Goal: Navigation & Orientation: Find specific page/section

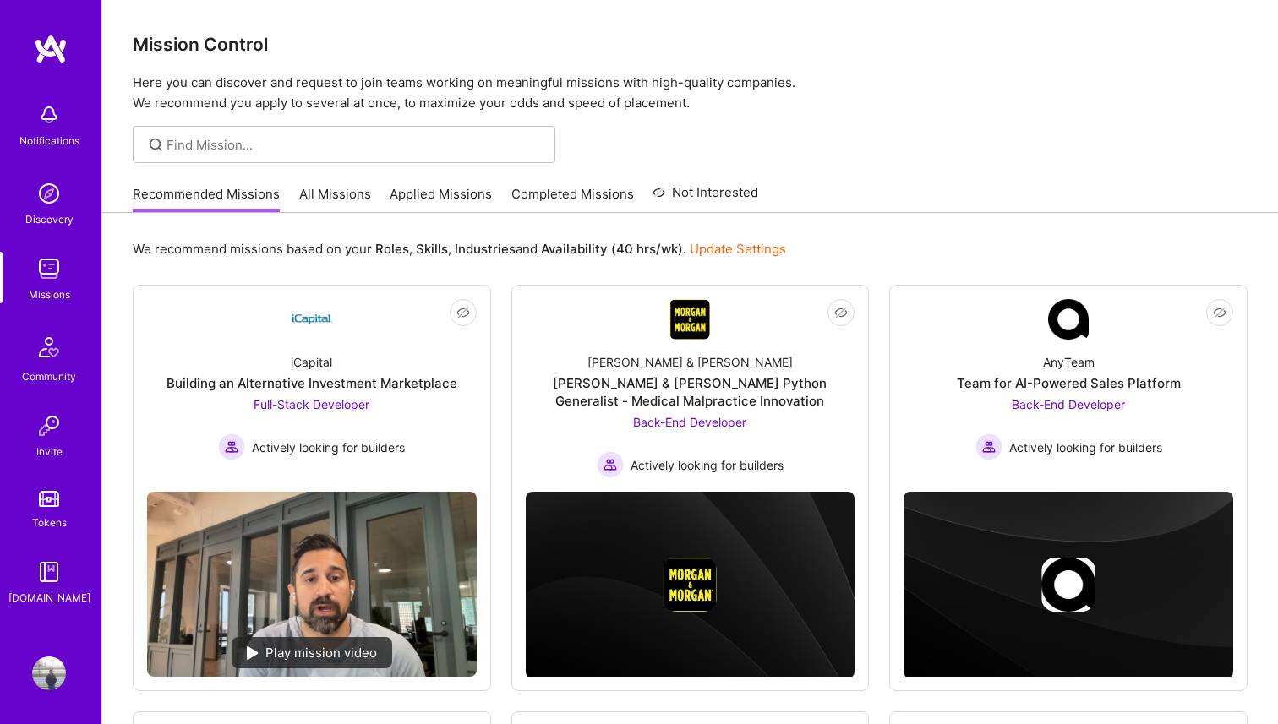
click at [58, 257] on img at bounding box center [49, 269] width 34 height 34
click at [303, 197] on link "All Missions" at bounding box center [335, 199] width 72 height 28
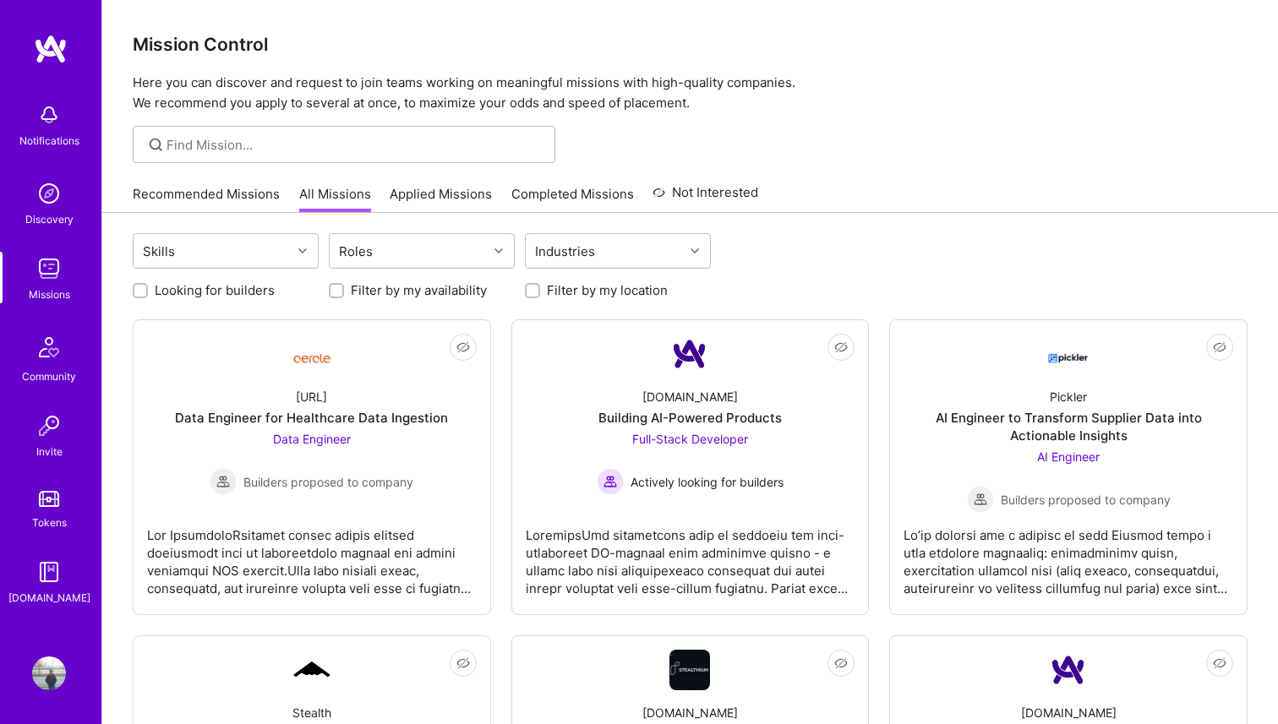
click at [51, 207] on img at bounding box center [49, 194] width 34 height 34
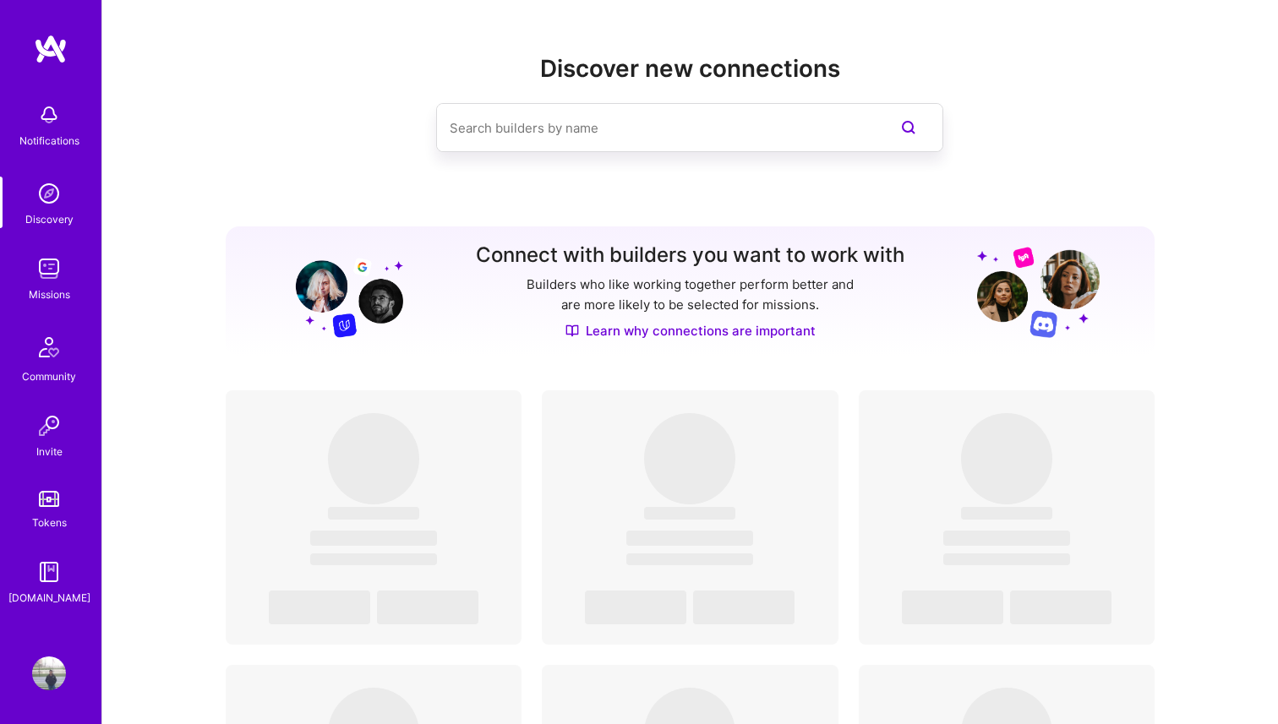
click at [565, 126] on input at bounding box center [655, 127] width 412 height 43
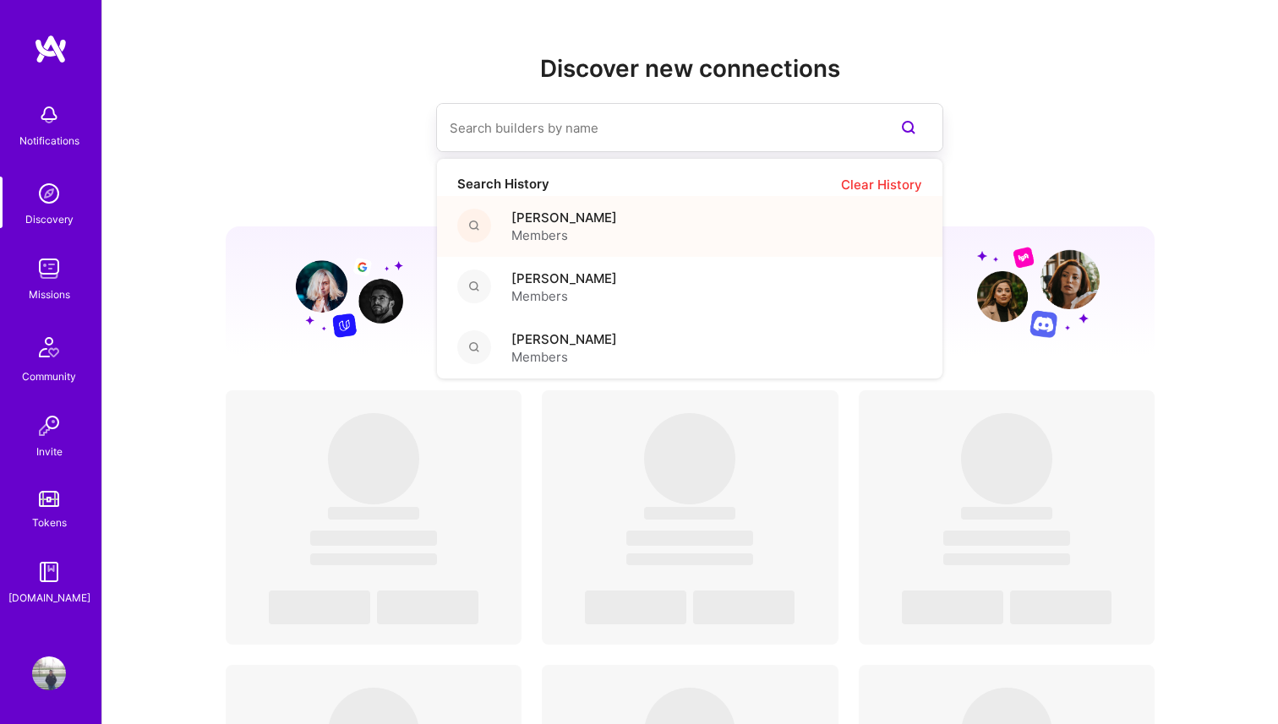
click at [565, 228] on span "Members" at bounding box center [564, 235] width 106 height 18
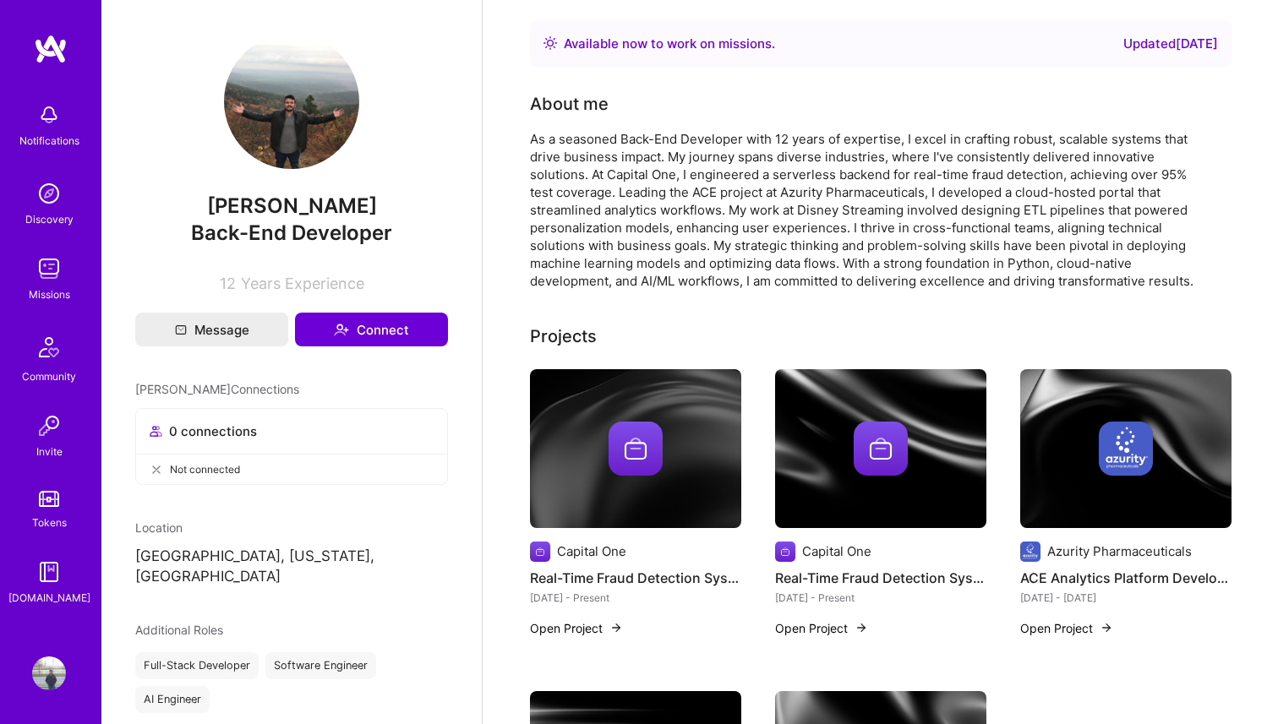
click at [306, 123] on img at bounding box center [291, 101] width 135 height 135
click at [305, 134] on img at bounding box center [291, 101] width 135 height 135
click at [587, 37] on div "Available now to work on missions ." at bounding box center [669, 44] width 211 height 20
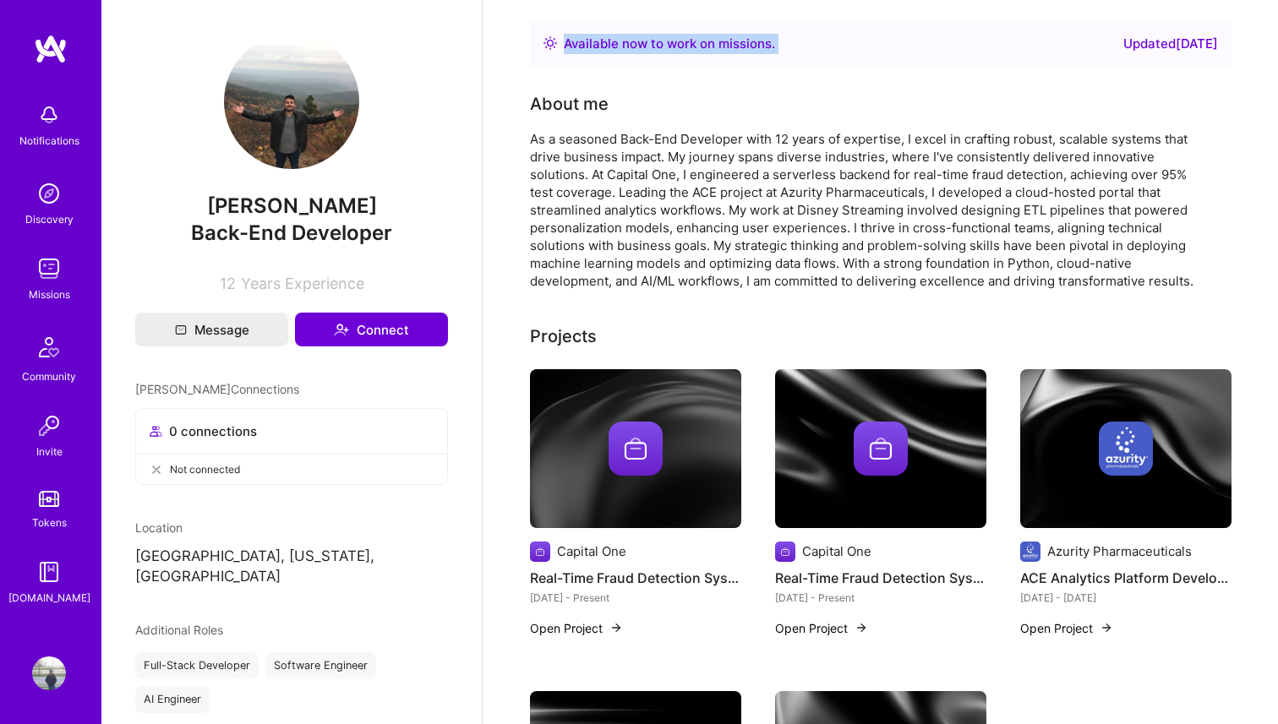
click at [47, 285] on img at bounding box center [49, 269] width 34 height 34
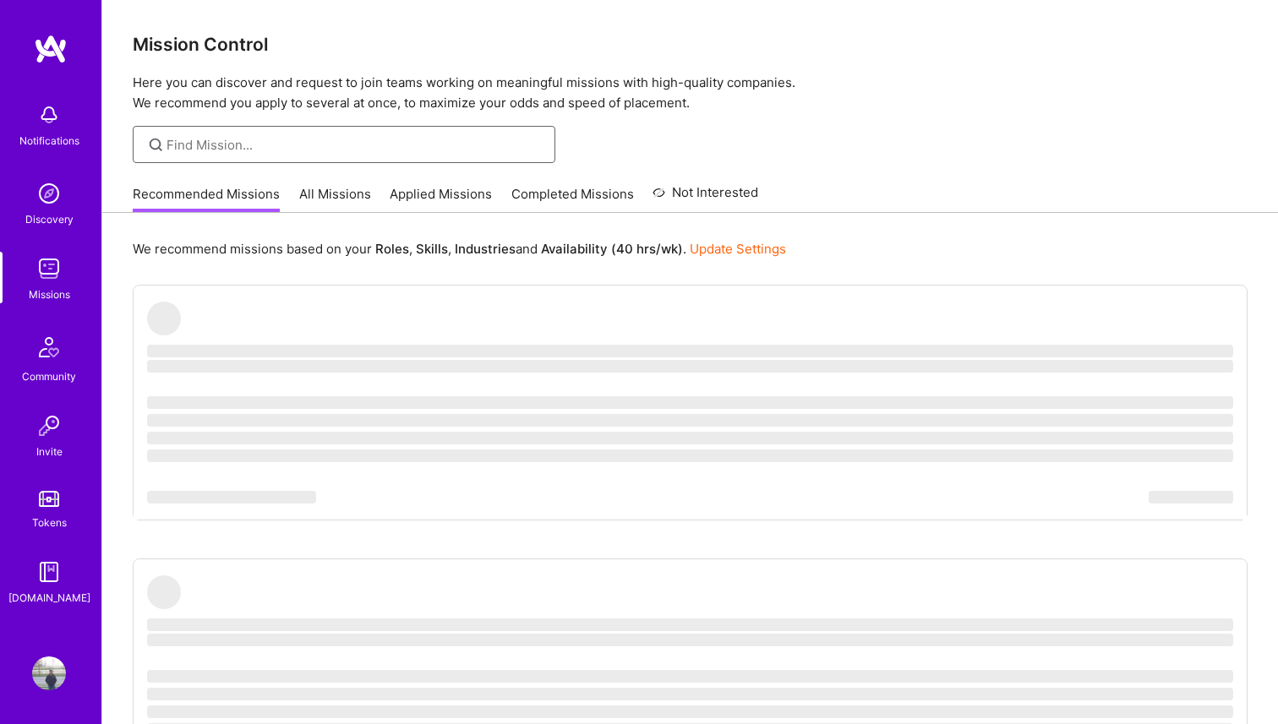
click at [269, 144] on input at bounding box center [354, 145] width 376 height 18
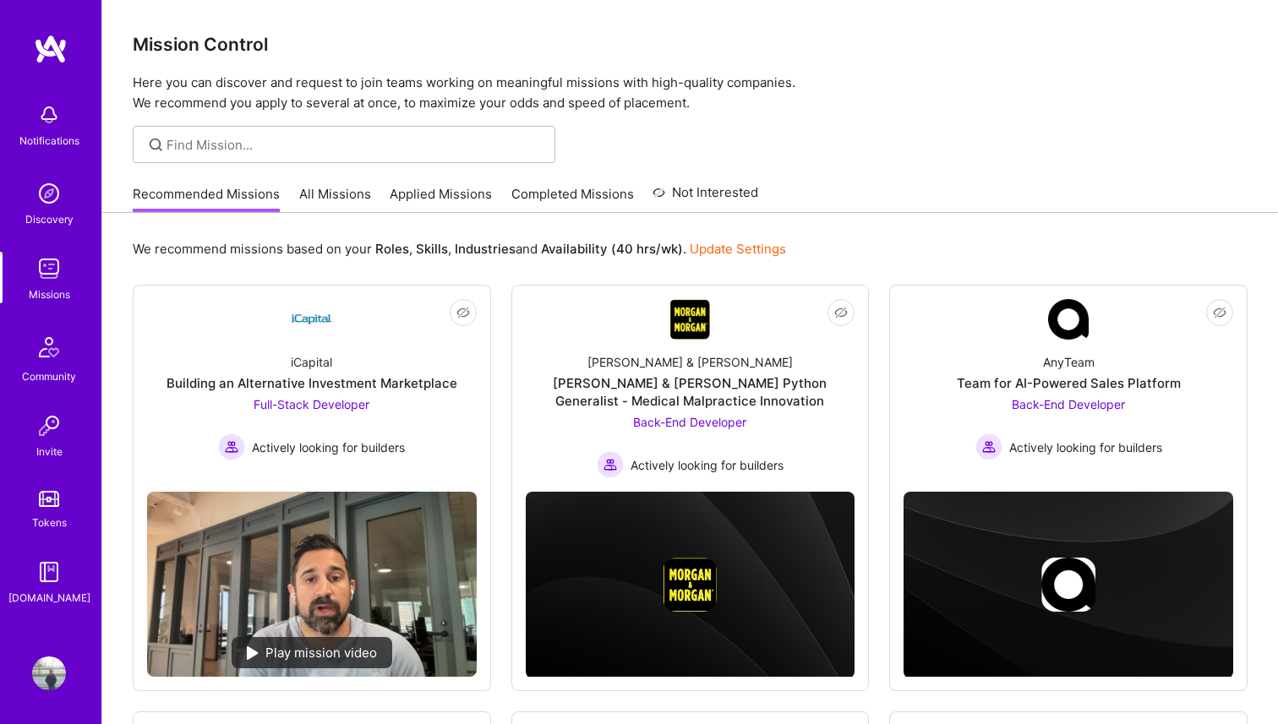
click at [55, 199] on img at bounding box center [49, 194] width 34 height 34
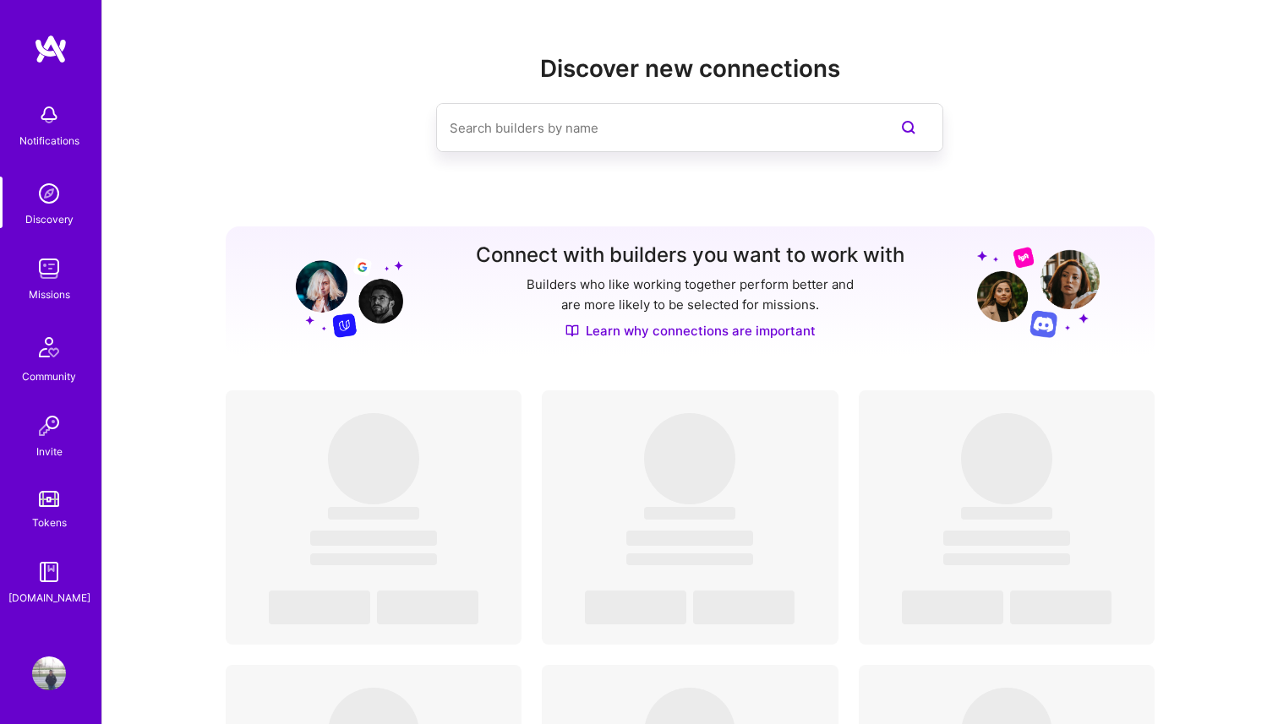
click at [520, 139] on input at bounding box center [655, 127] width 412 height 43
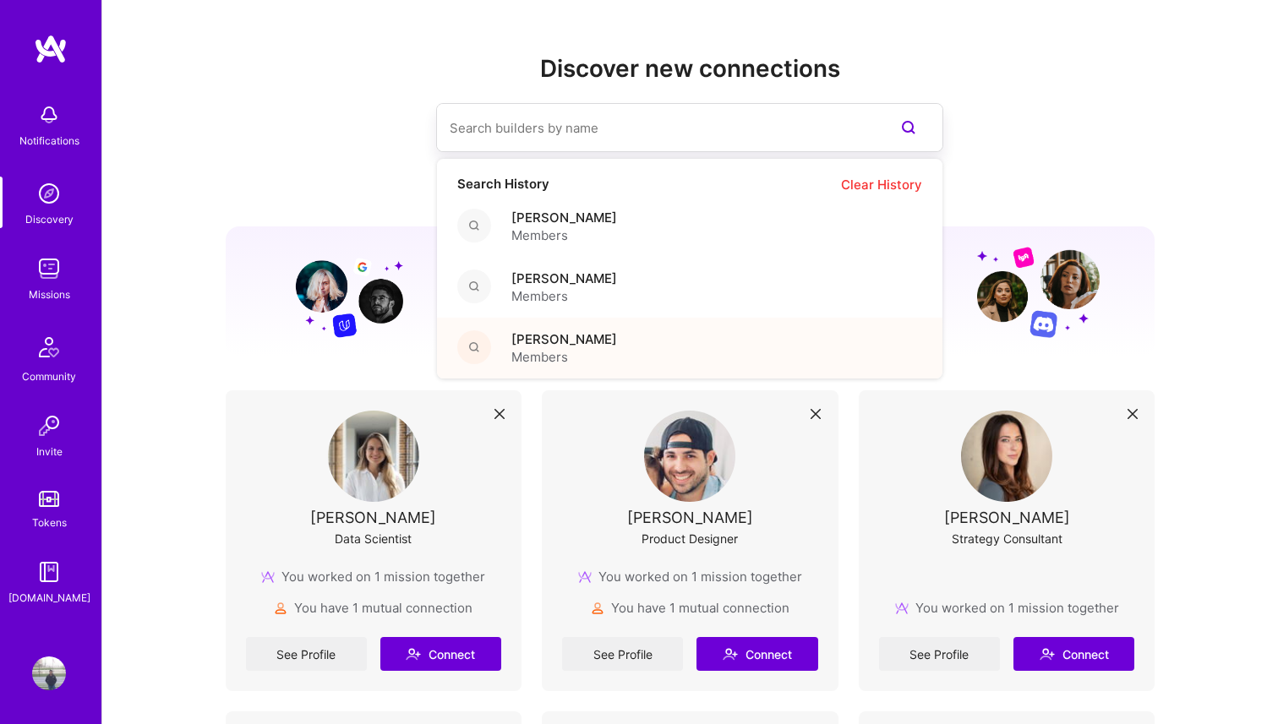
click at [543, 345] on span "[PERSON_NAME]" at bounding box center [564, 339] width 106 height 18
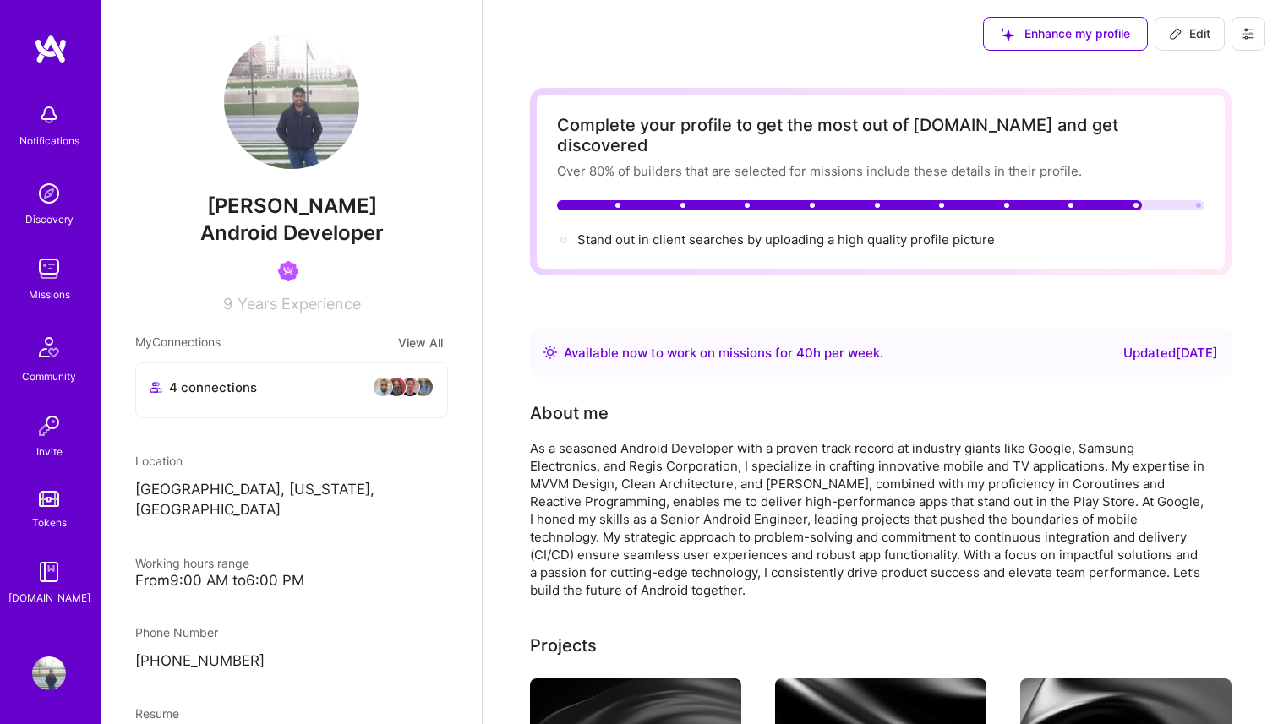
click at [52, 210] on div "Discovery" at bounding box center [49, 219] width 48 height 18
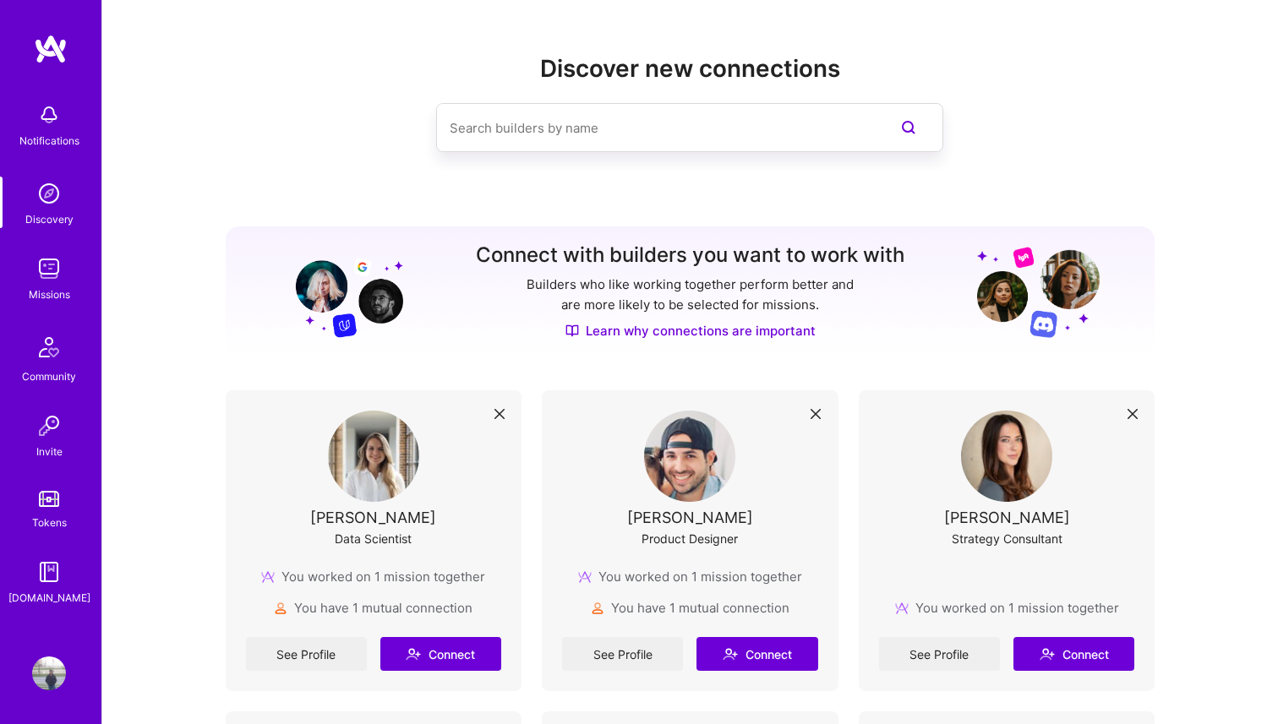
click at [54, 277] on img at bounding box center [49, 269] width 34 height 34
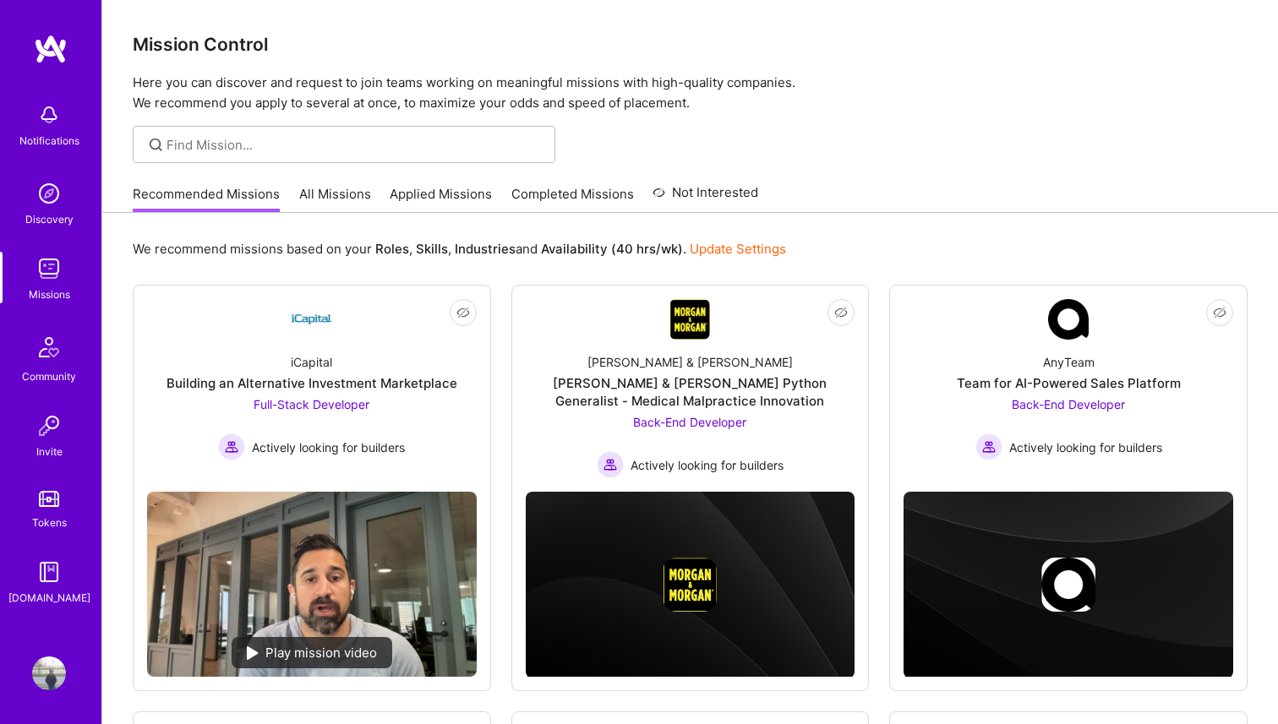
click at [52, 366] on img at bounding box center [49, 347] width 41 height 41
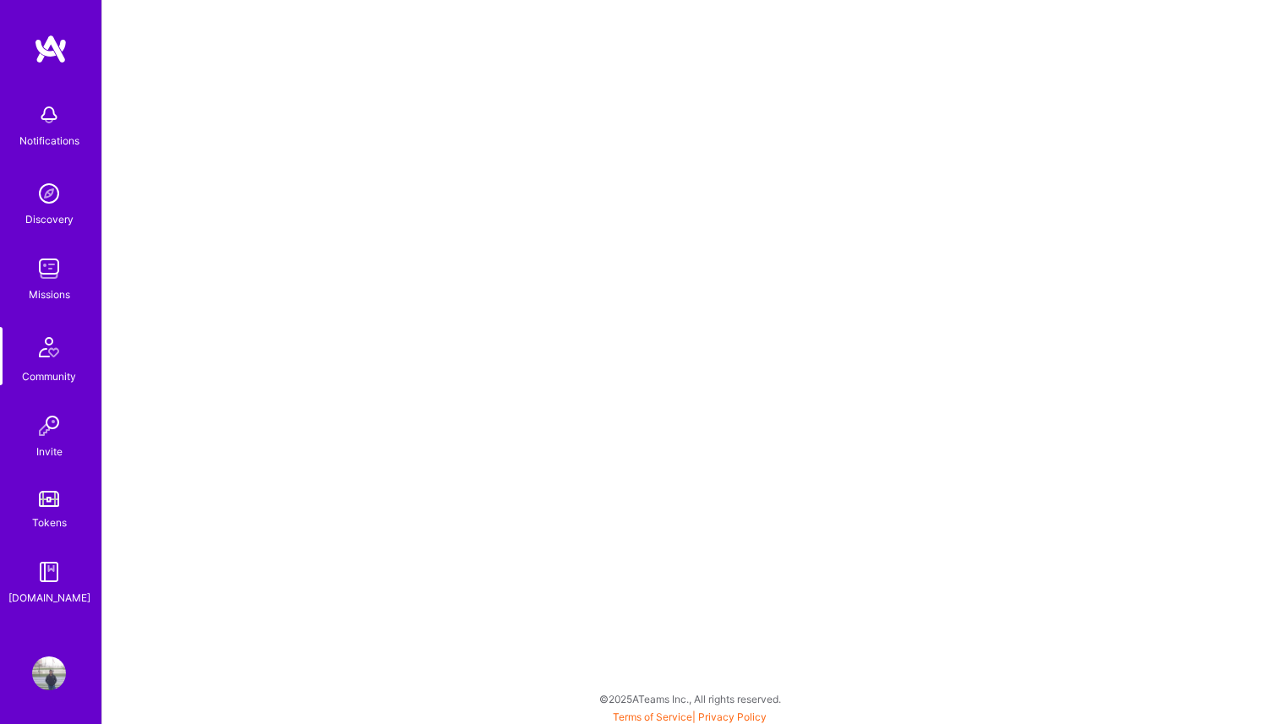
click at [61, 205] on img at bounding box center [49, 194] width 34 height 34
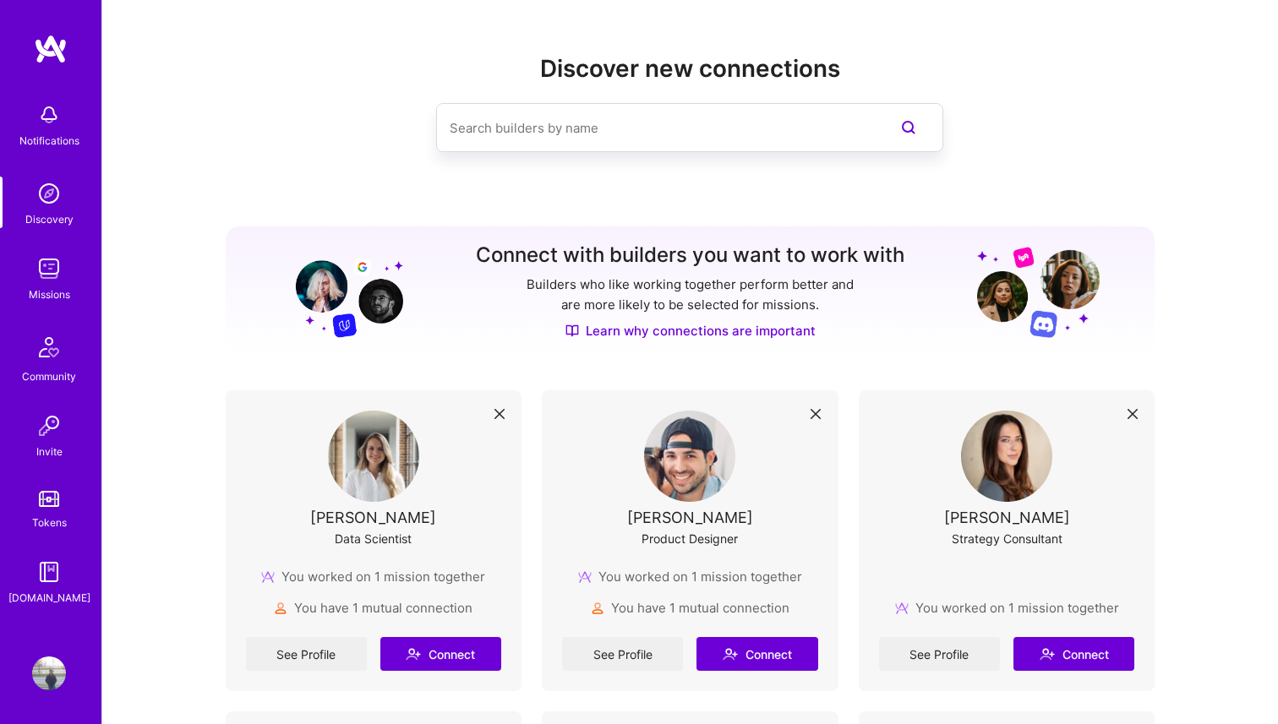
click at [61, 257] on img at bounding box center [49, 269] width 34 height 34
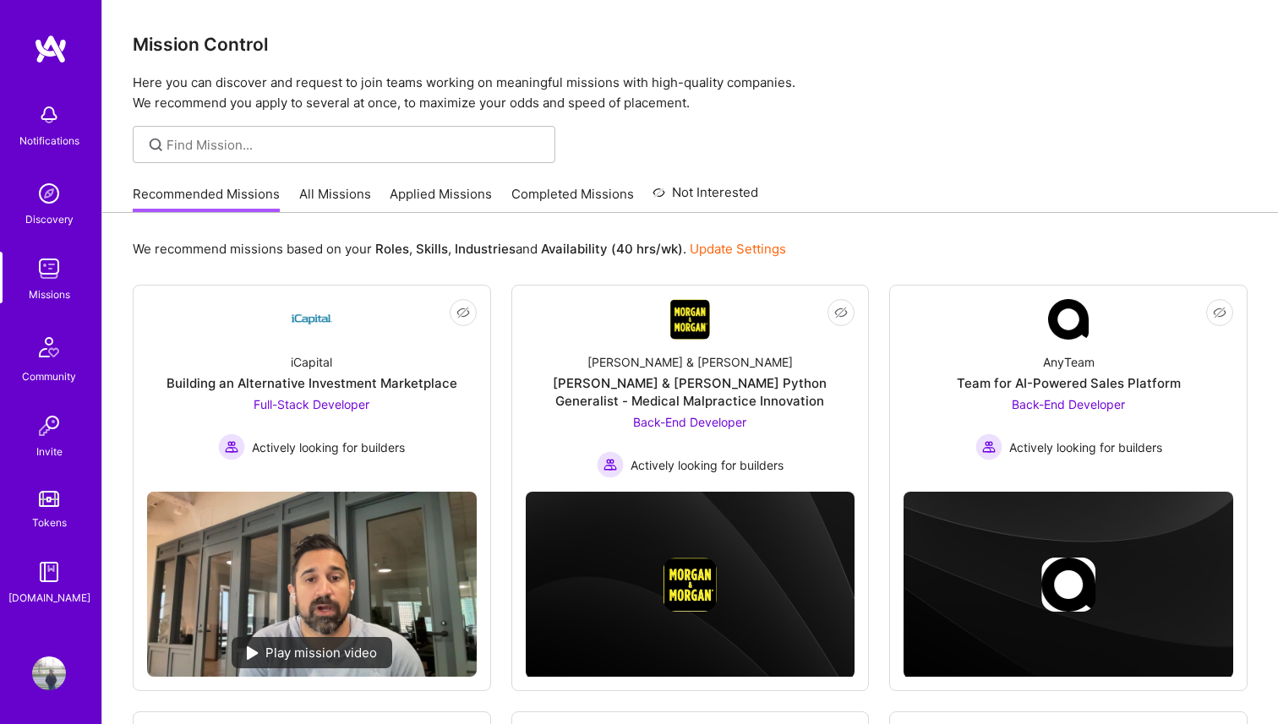
click at [61, 193] on img at bounding box center [49, 194] width 34 height 34
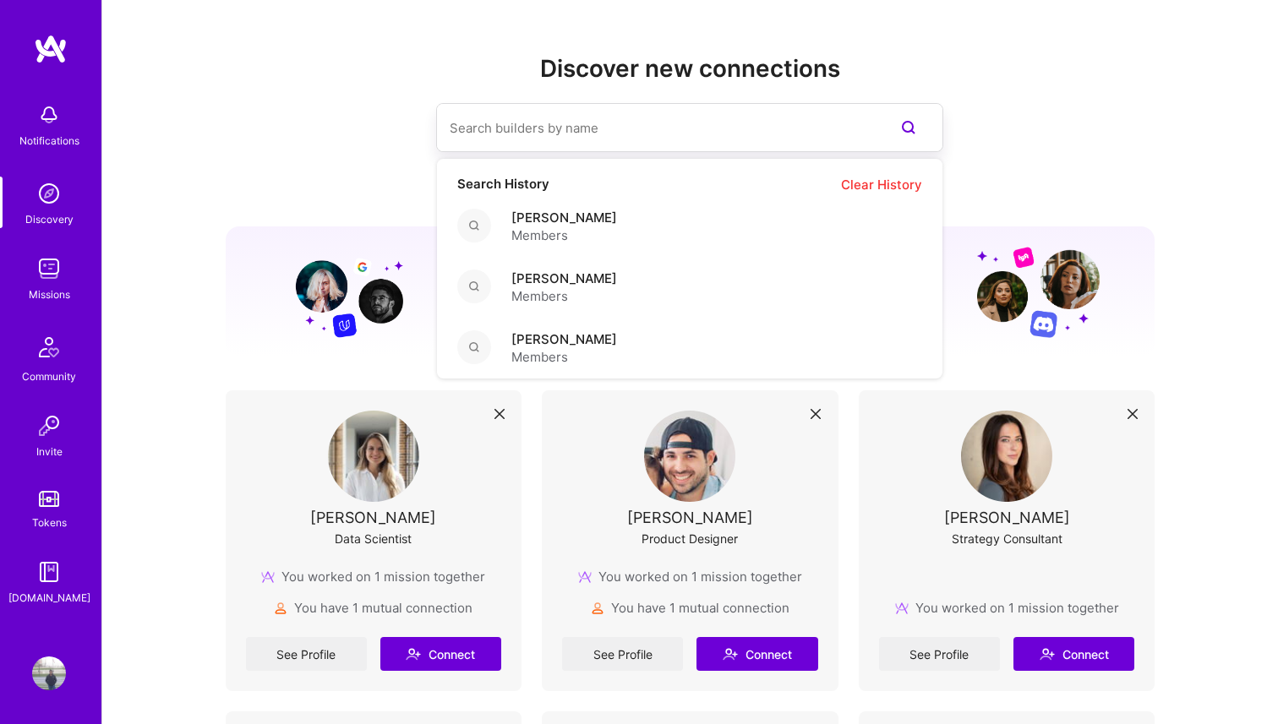
click at [552, 112] on input at bounding box center [655, 127] width 412 height 43
click at [545, 222] on span "[PERSON_NAME]" at bounding box center [564, 218] width 106 height 18
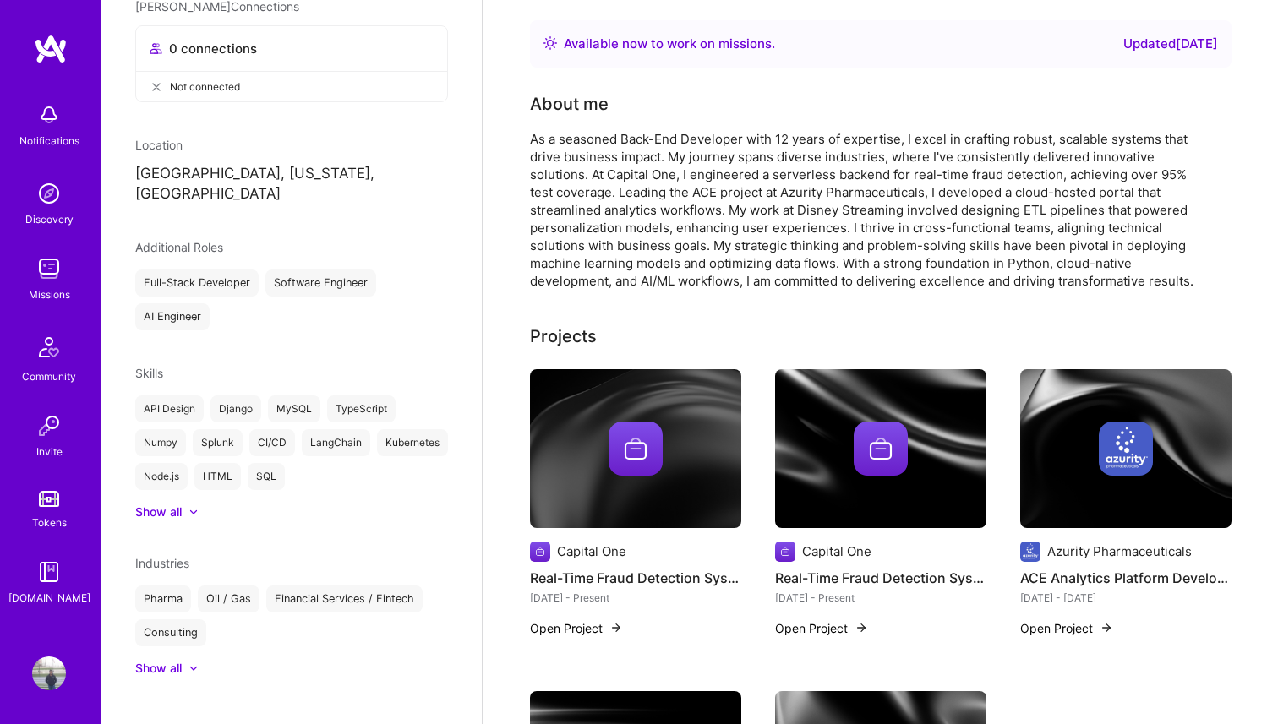
click at [40, 285] on img at bounding box center [49, 269] width 34 height 34
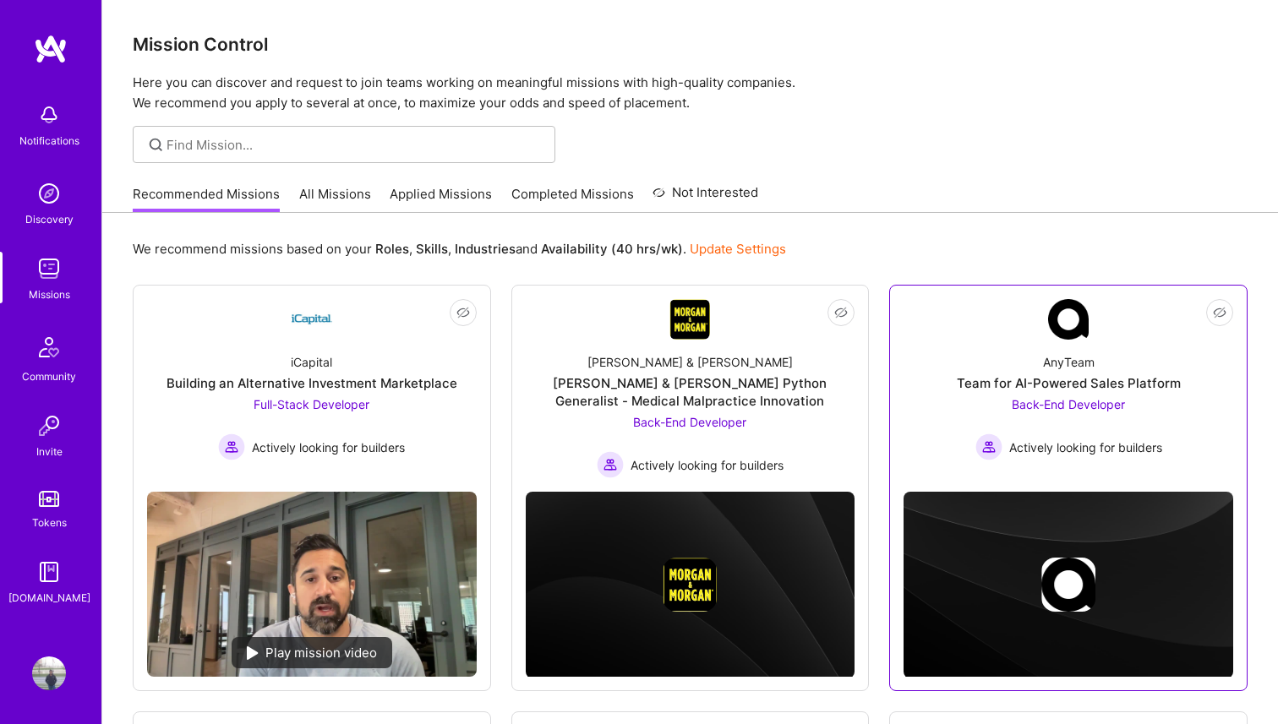
click at [1048, 324] on img at bounding box center [1068, 319] width 41 height 41
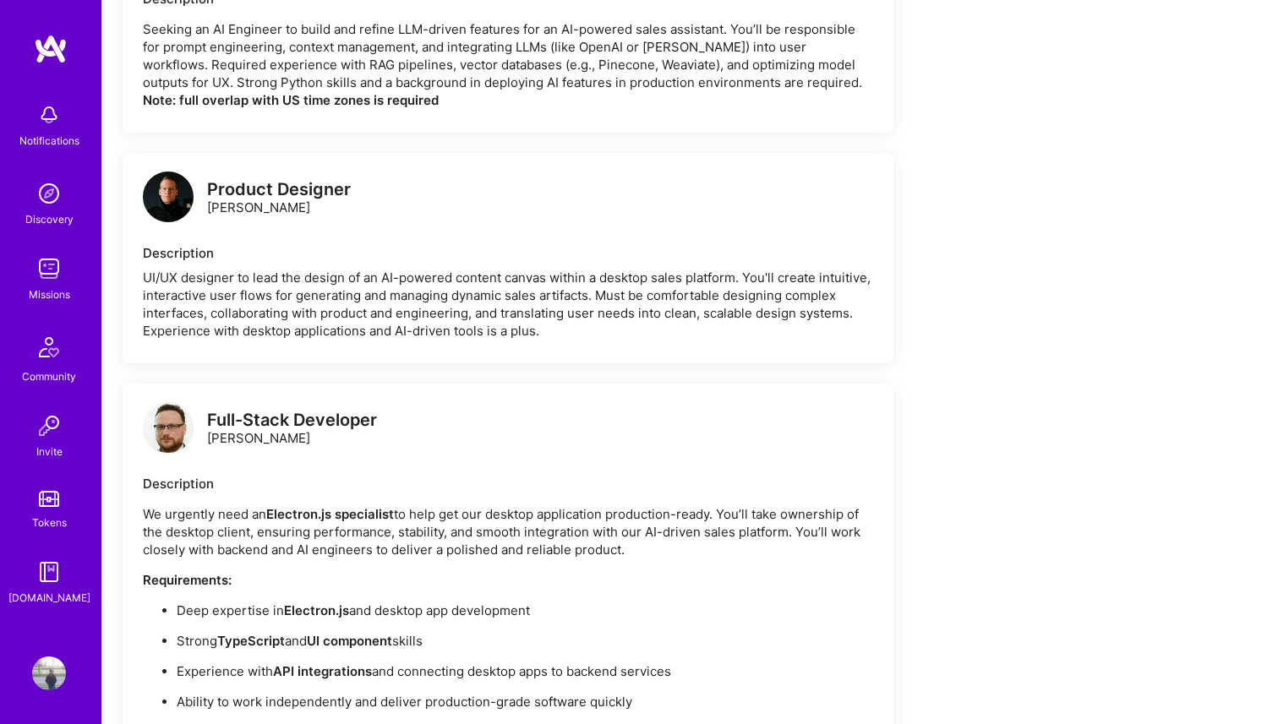
scroll to position [1471, 0]
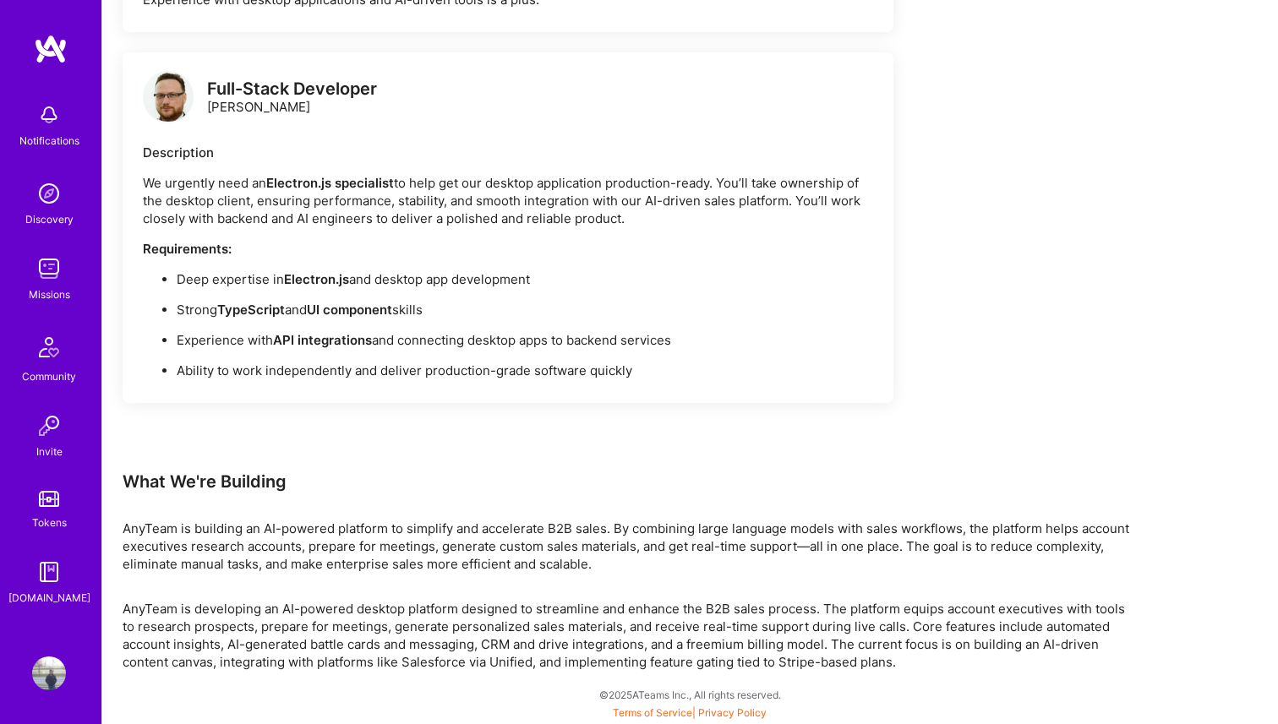
click at [51, 286] on div "Missions" at bounding box center [49, 295] width 41 height 18
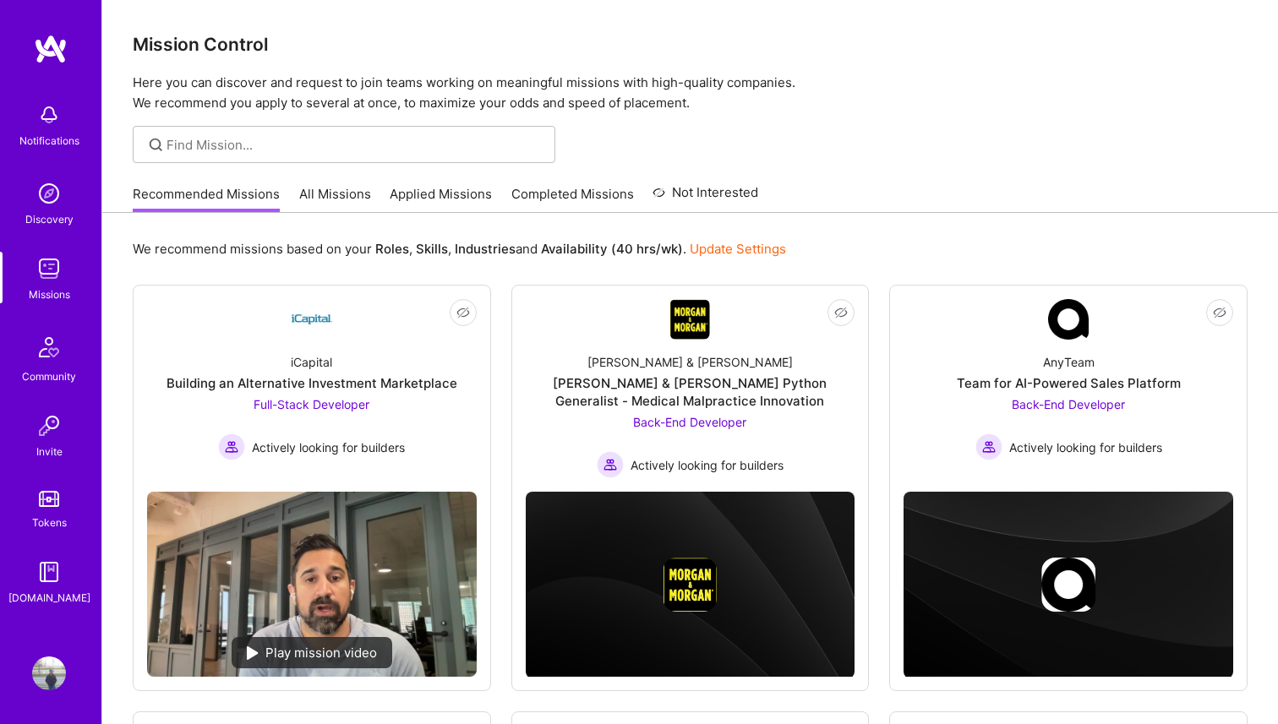
click at [319, 192] on link "All Missions" at bounding box center [335, 199] width 72 height 28
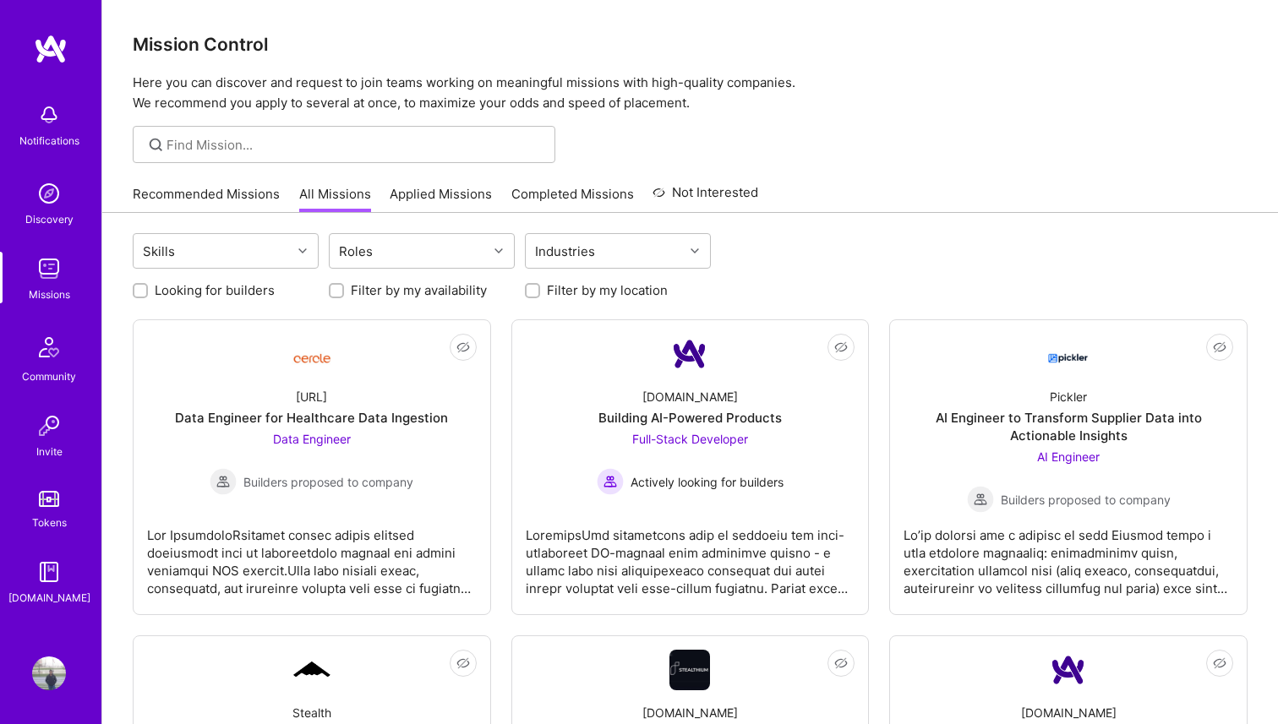
click at [438, 183] on div "Recommended Missions All Missions Applied Missions Completed Missions Not Inter…" at bounding box center [445, 194] width 625 height 36
click at [438, 194] on link "Applied Missions" at bounding box center [441, 199] width 102 height 28
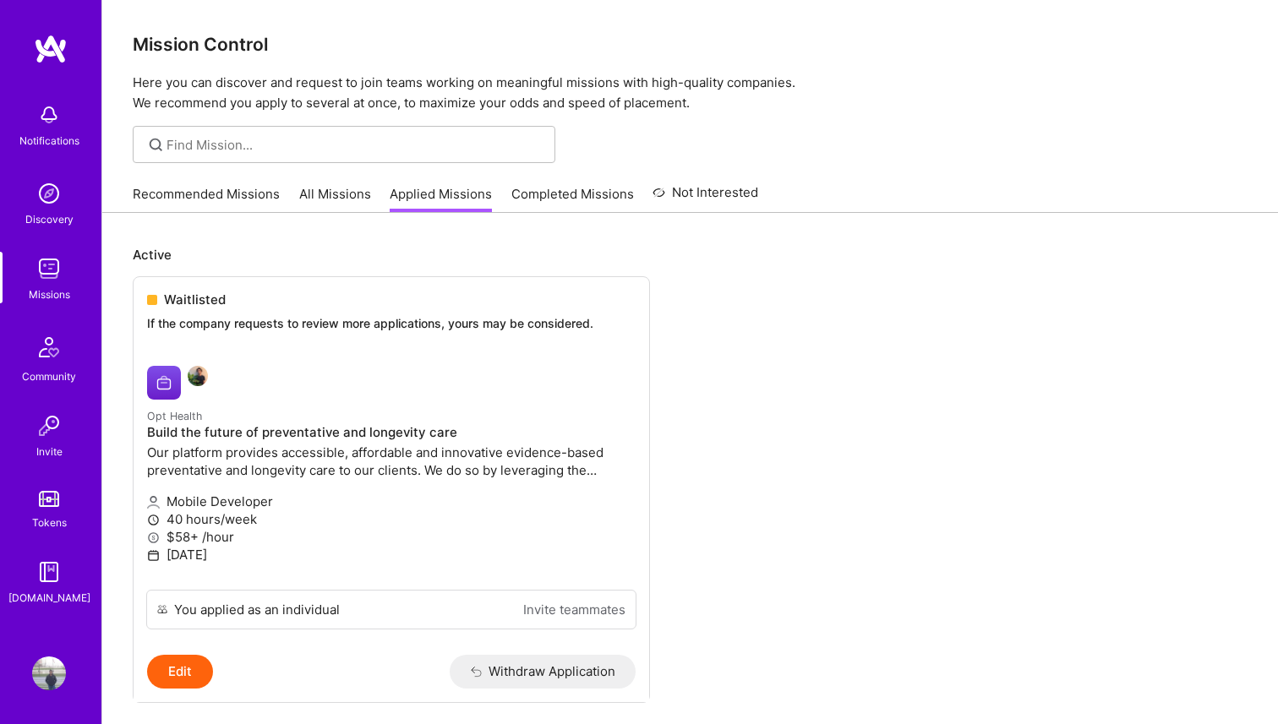
click at [568, 192] on link "Completed Missions" at bounding box center [572, 199] width 123 height 28
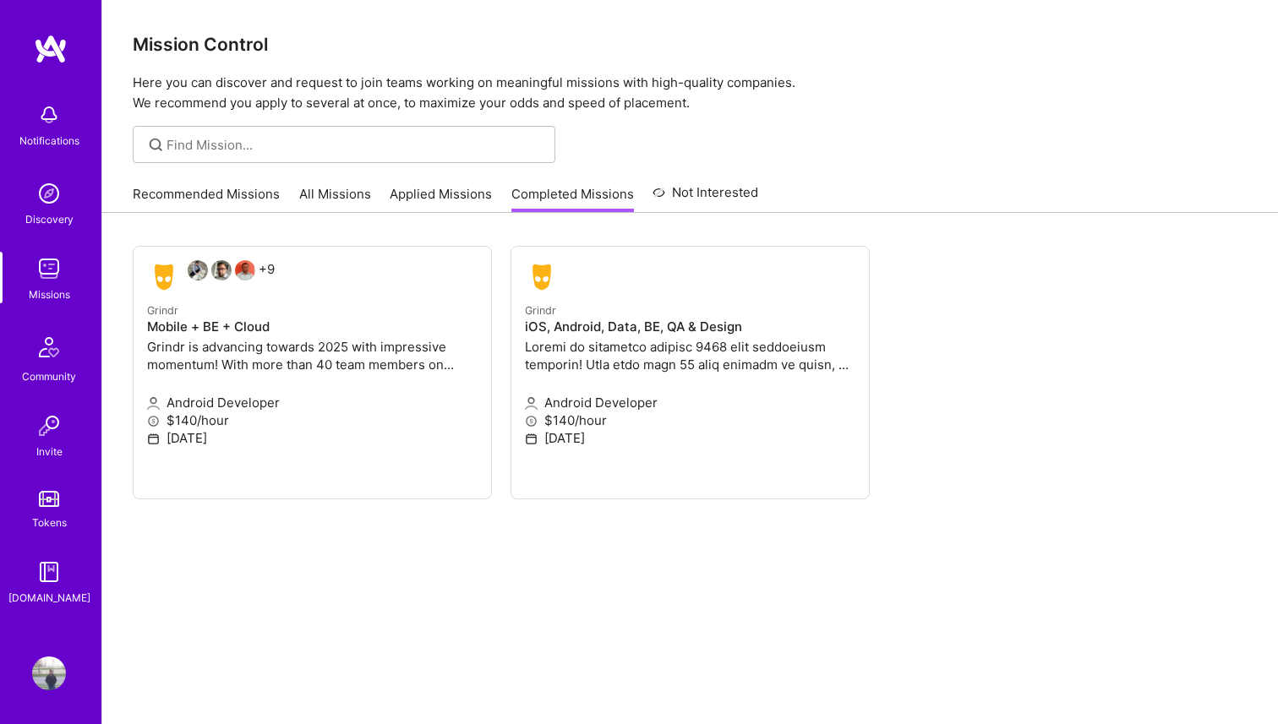
click at [445, 198] on link "Applied Missions" at bounding box center [441, 199] width 102 height 28
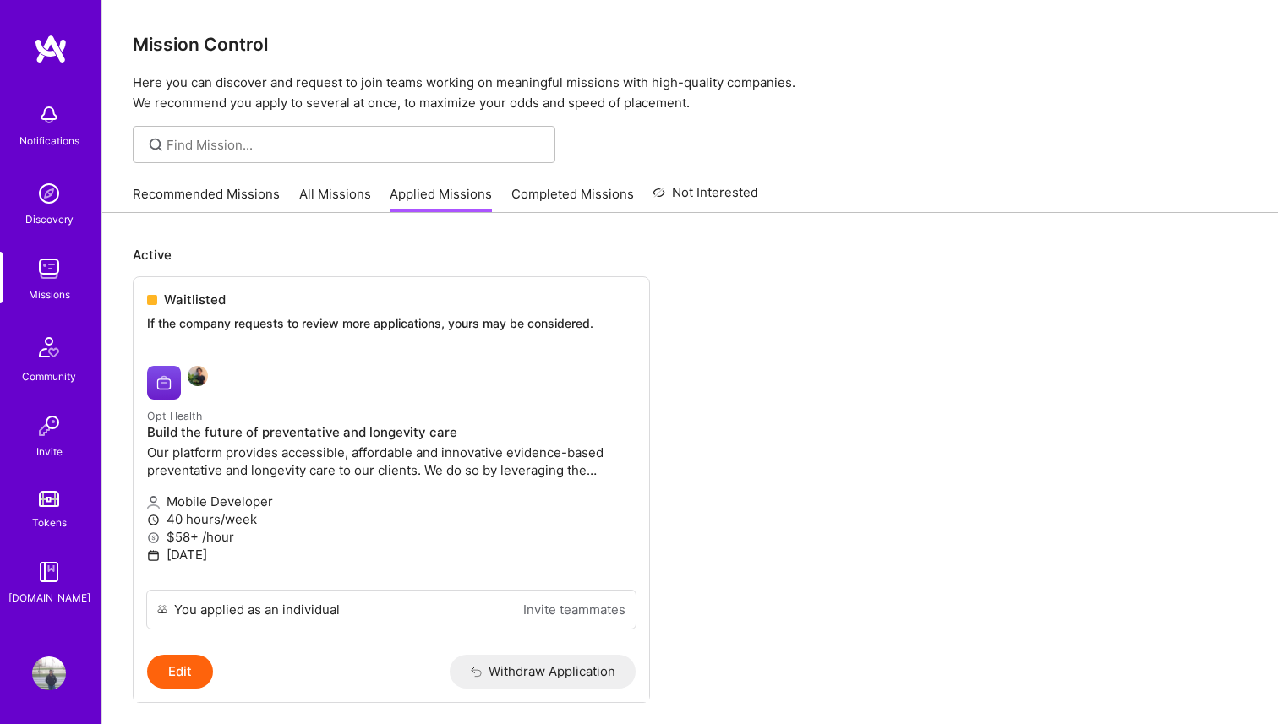
click at [713, 199] on link "Not Interested" at bounding box center [705, 198] width 106 height 30
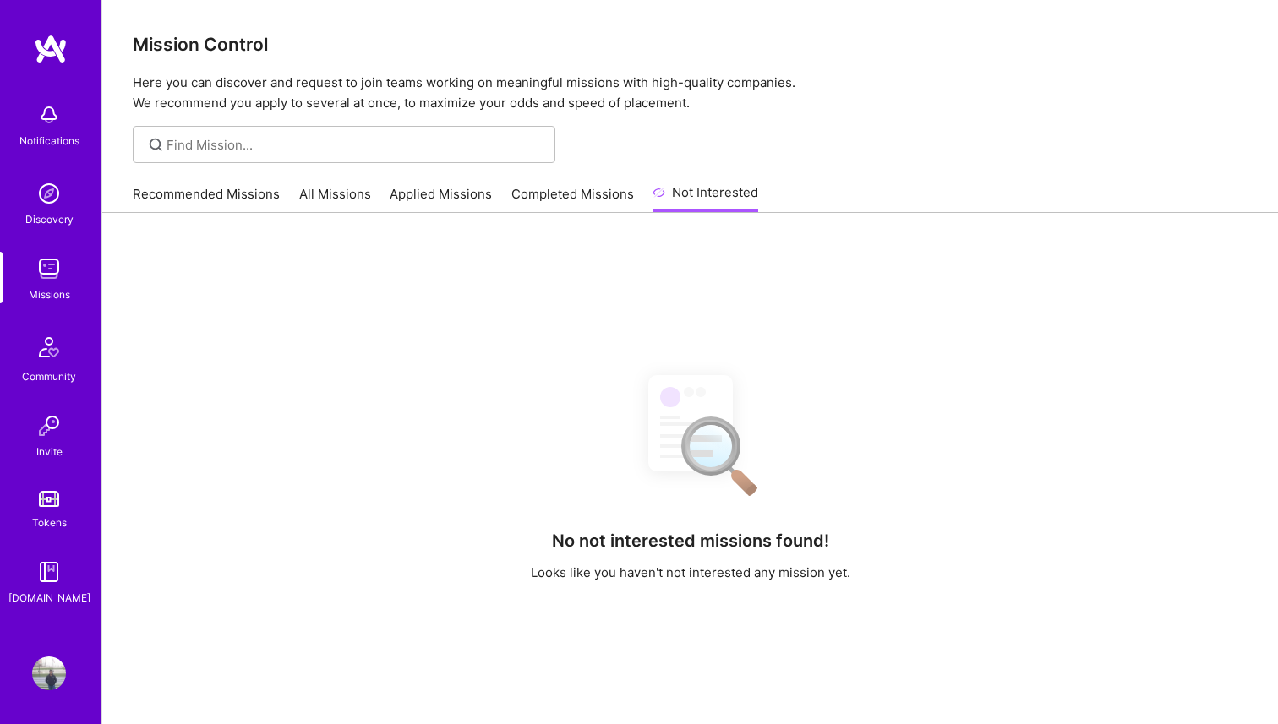
click at [586, 189] on link "Completed Missions" at bounding box center [572, 199] width 123 height 28
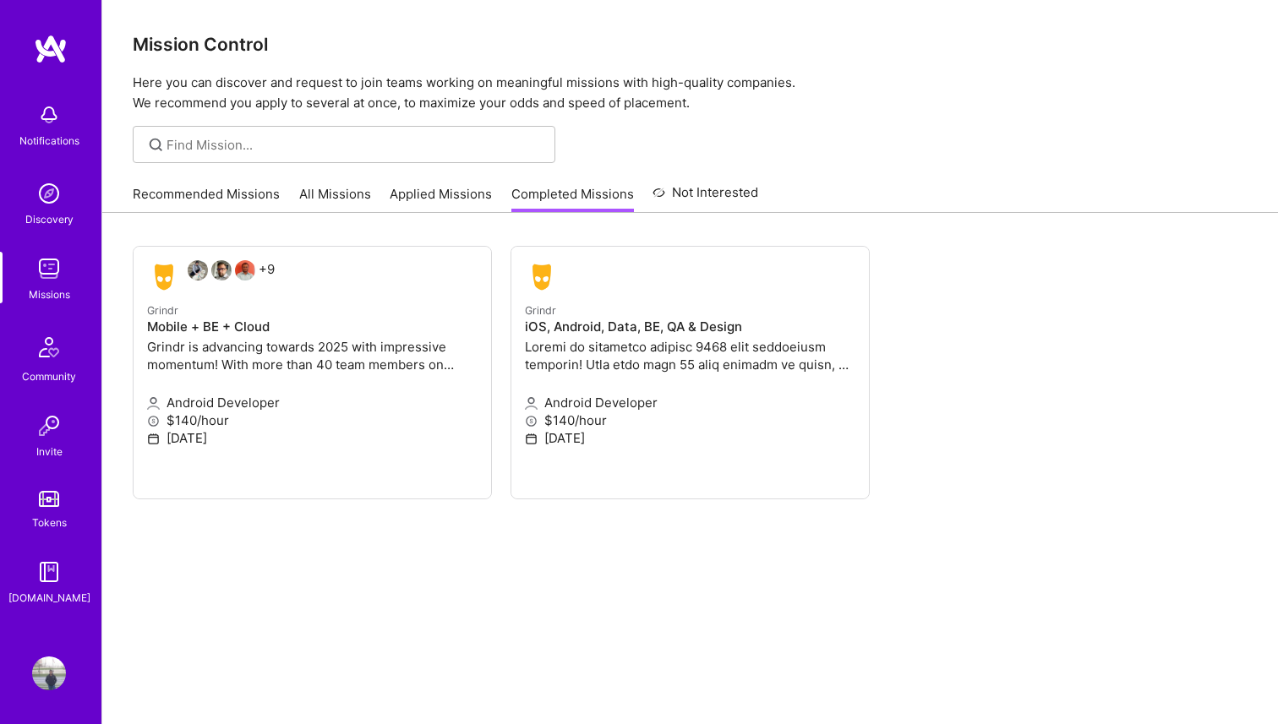
click at [424, 196] on link "Applied Missions" at bounding box center [441, 199] width 102 height 28
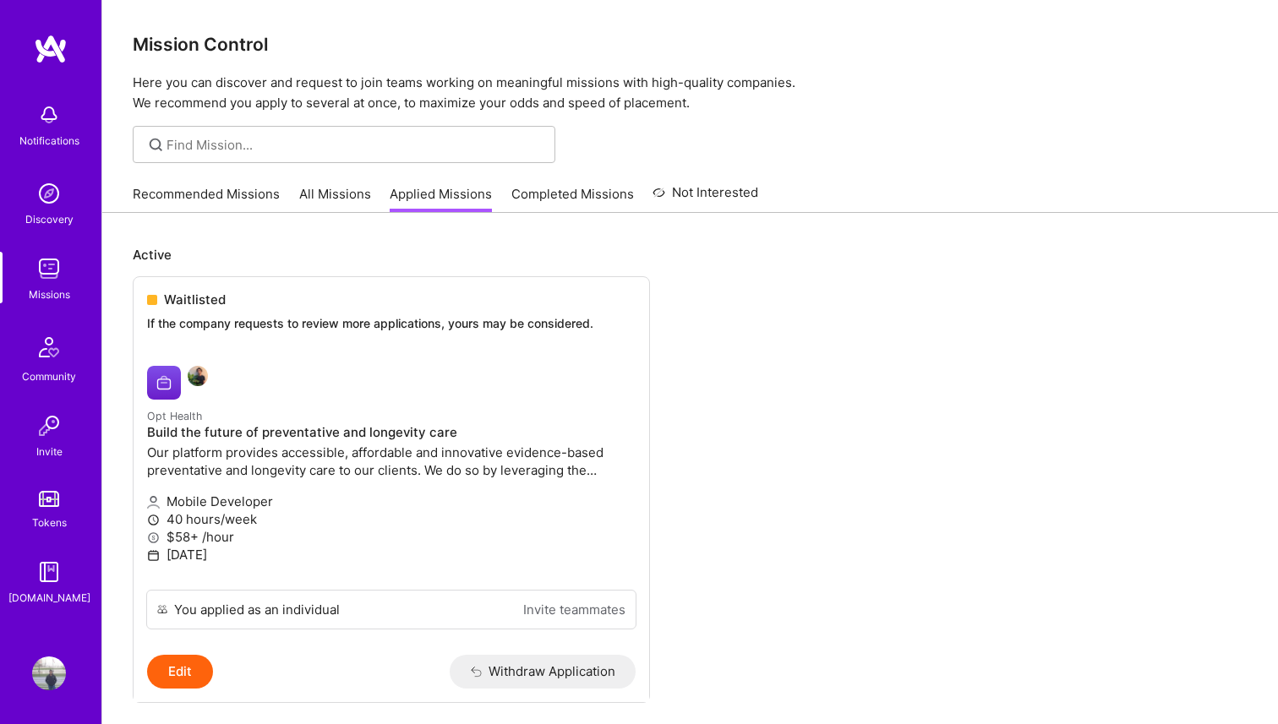
click at [333, 195] on link "All Missions" at bounding box center [335, 199] width 72 height 28
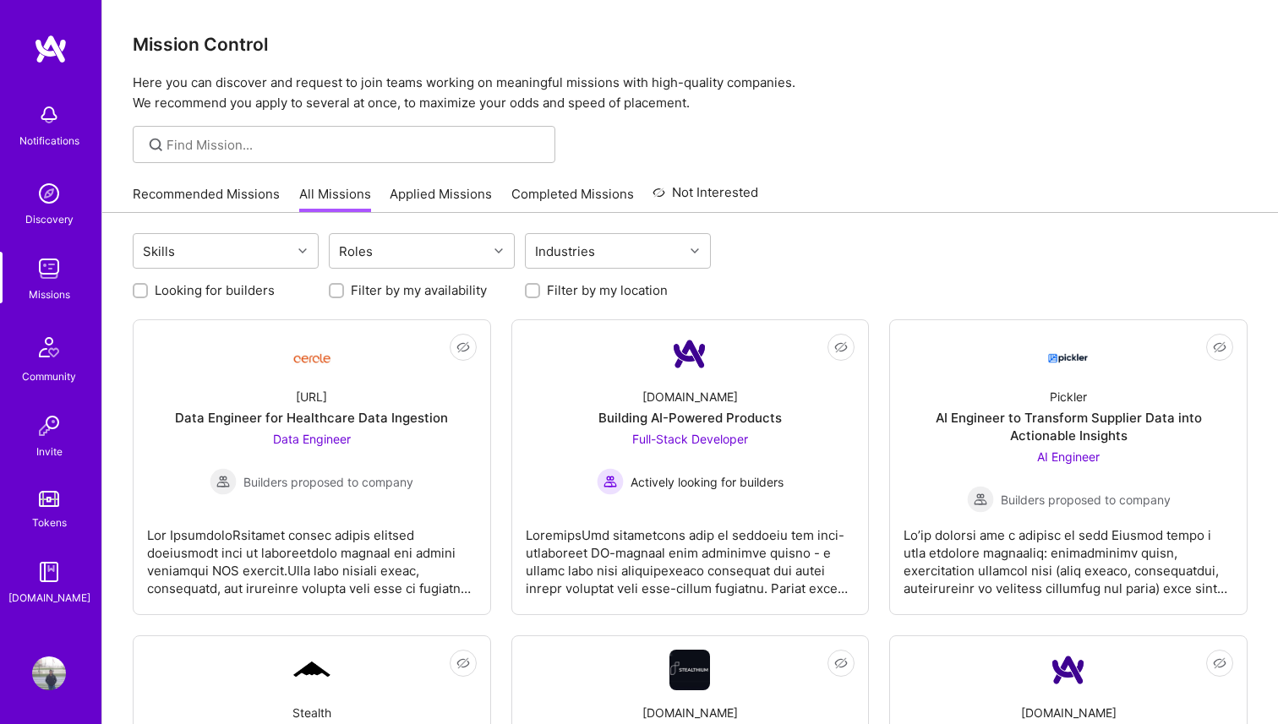
click at [214, 186] on link "Recommended Missions" at bounding box center [206, 199] width 147 height 28
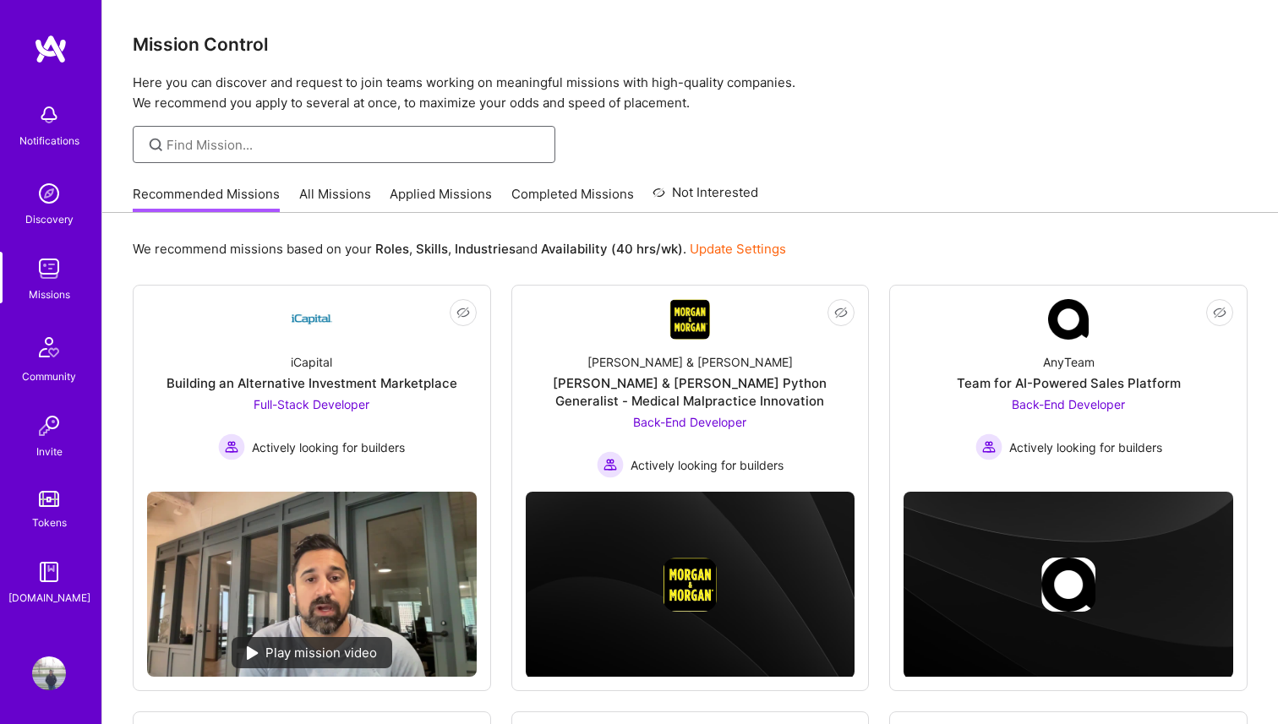
click at [197, 137] on input at bounding box center [354, 145] width 376 height 18
click at [51, 221] on div "Discovery" at bounding box center [49, 219] width 48 height 18
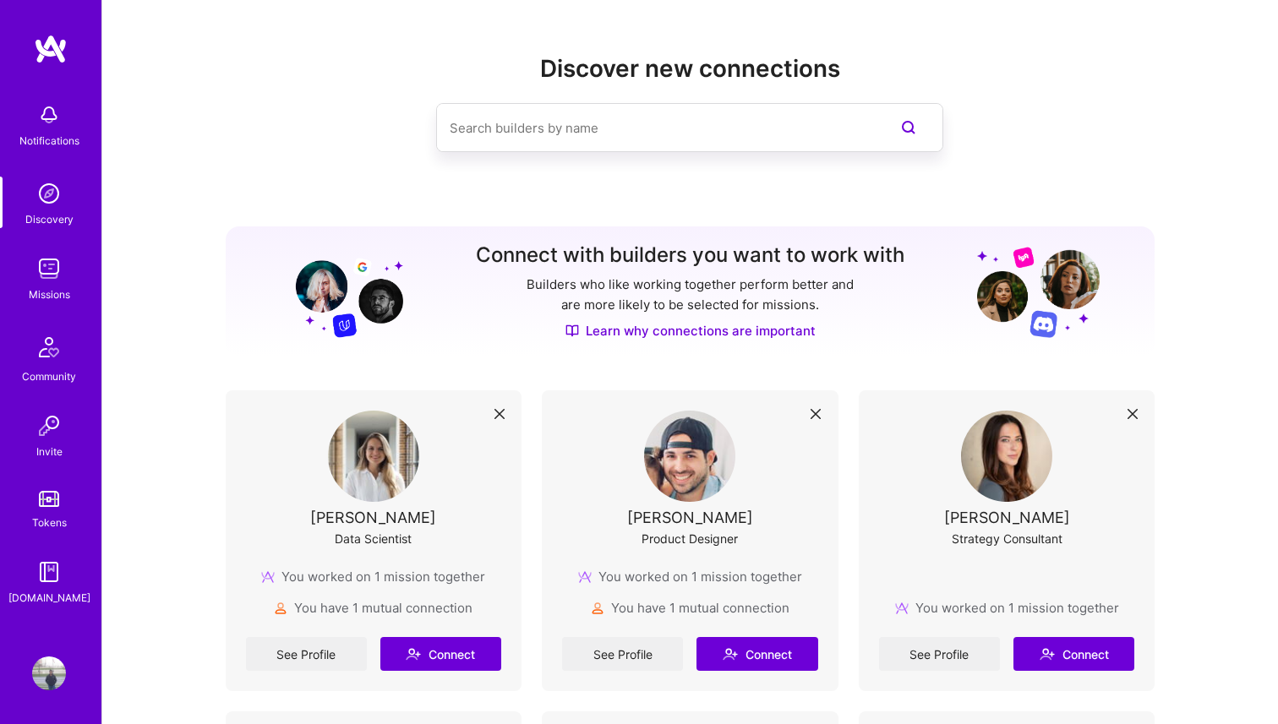
click at [615, 124] on input at bounding box center [655, 127] width 412 height 43
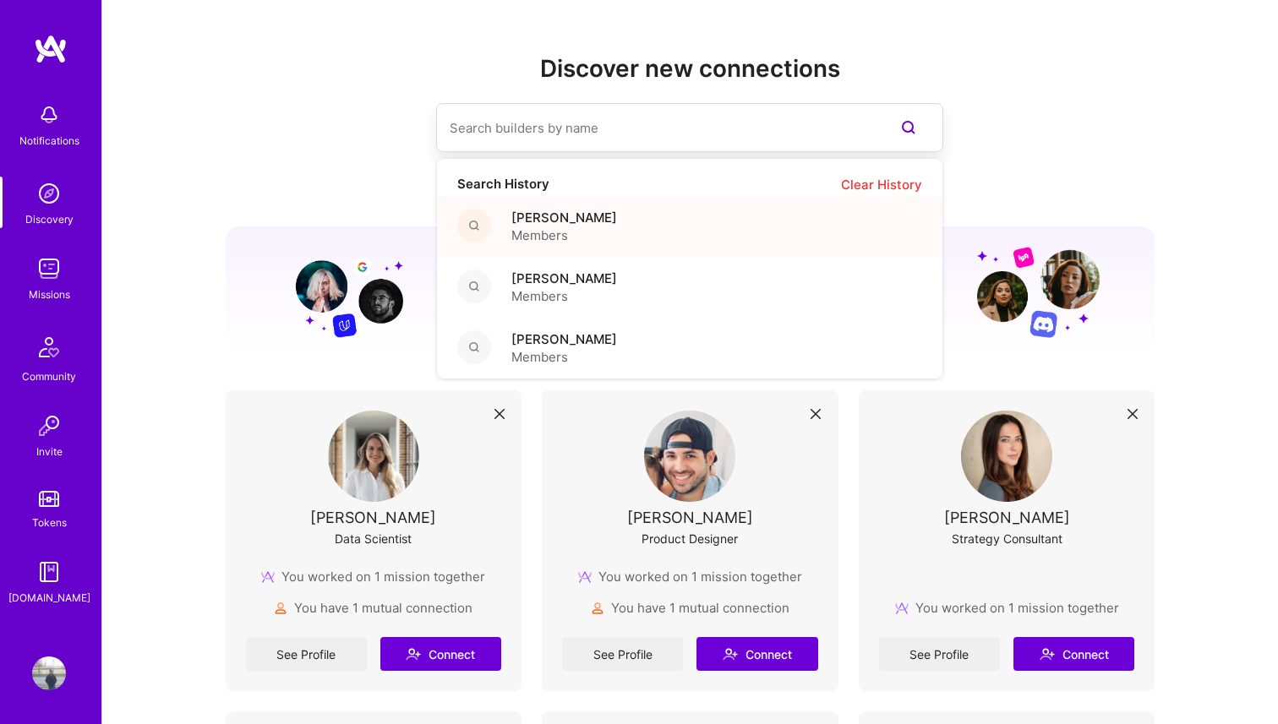
click at [584, 221] on span "[PERSON_NAME]" at bounding box center [564, 218] width 106 height 18
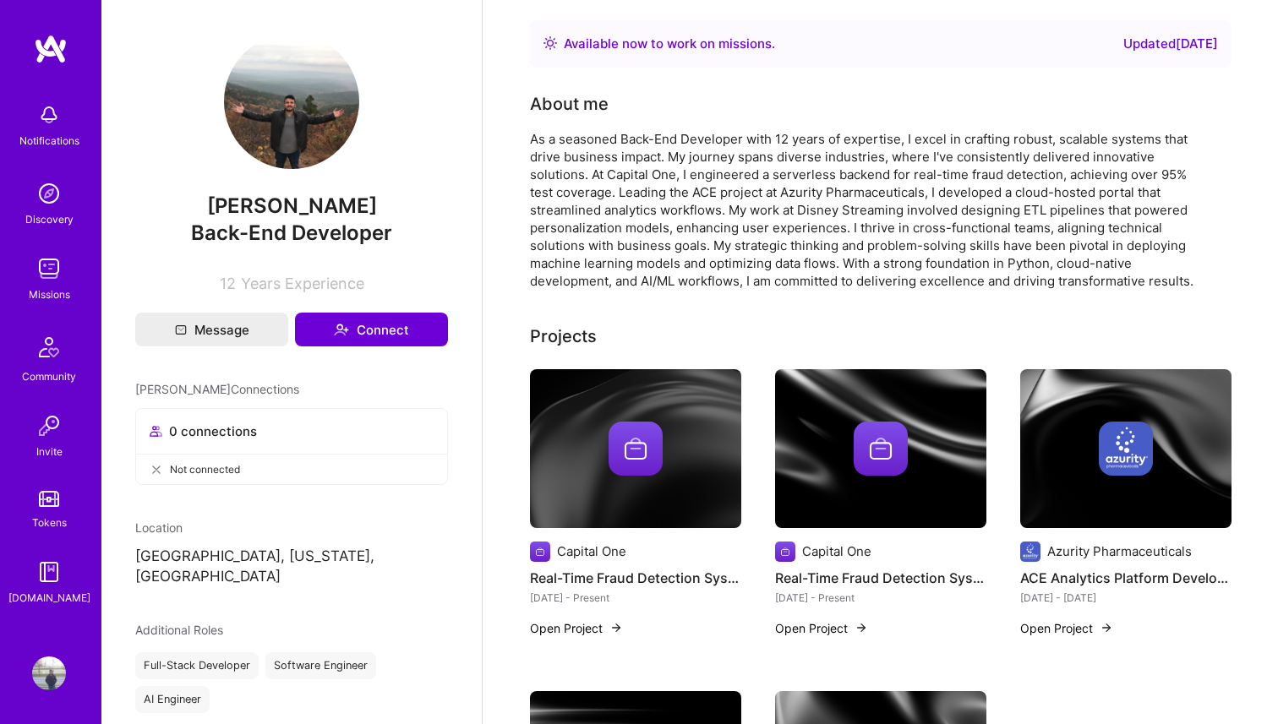
click at [308, 123] on img at bounding box center [291, 101] width 135 height 135
click at [42, 221] on div "Discovery" at bounding box center [49, 219] width 48 height 18
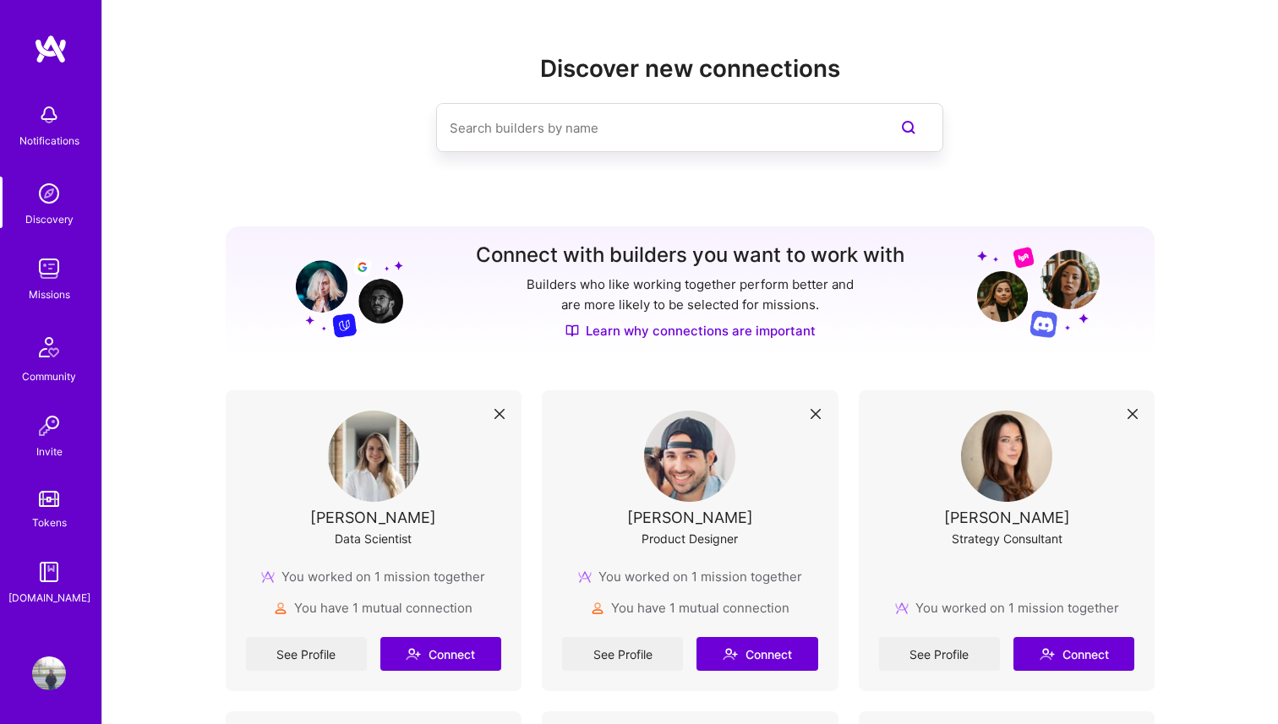
click at [528, 125] on input at bounding box center [655, 127] width 412 height 43
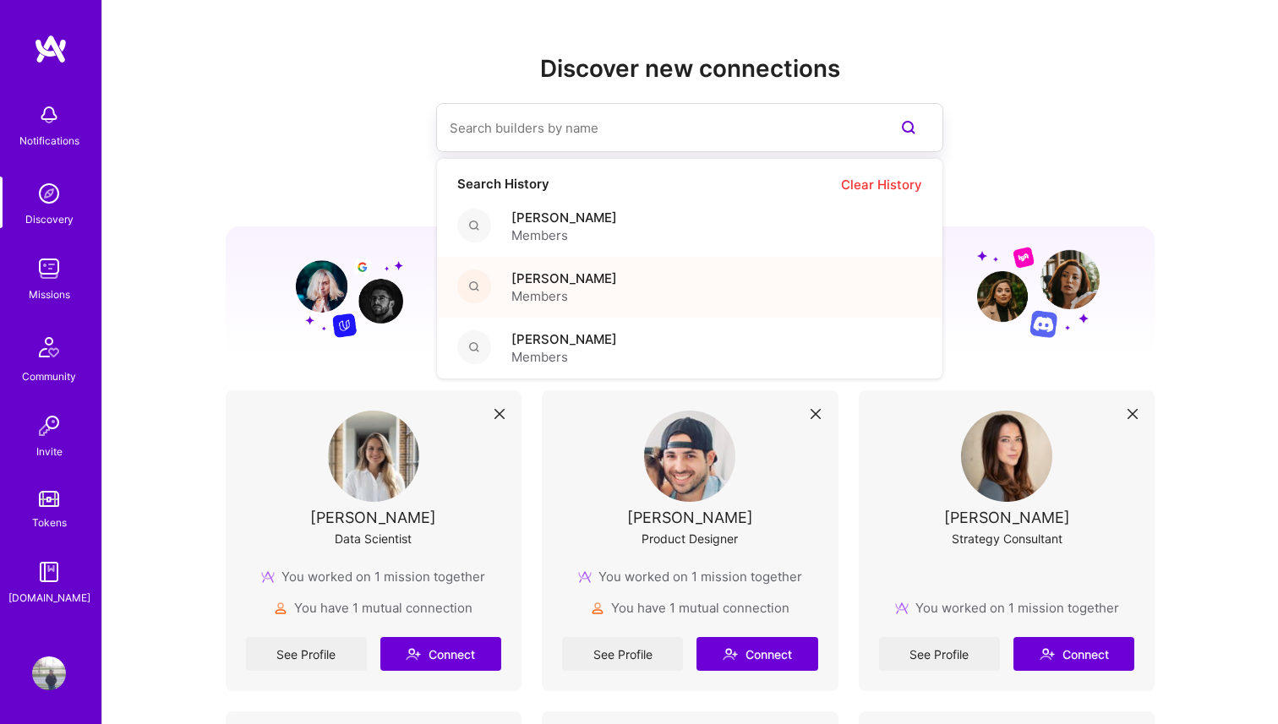
click at [551, 290] on span "Members" at bounding box center [564, 296] width 106 height 18
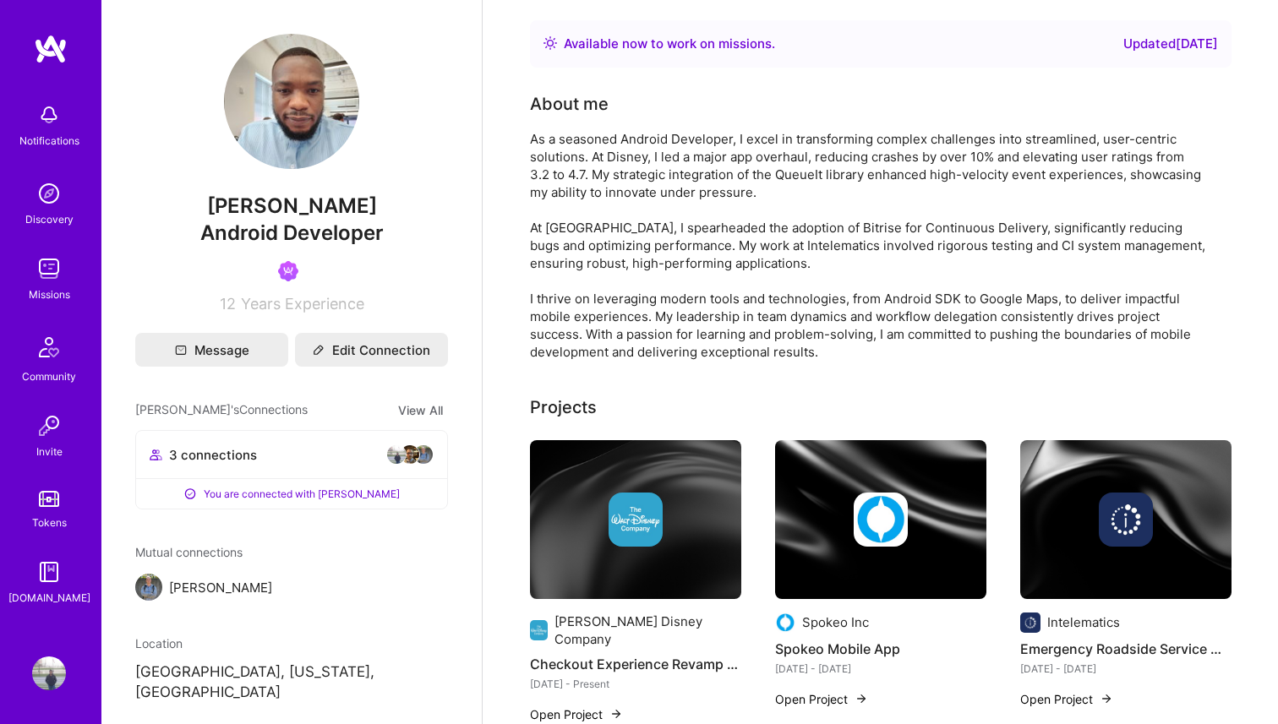
click at [52, 209] on img at bounding box center [49, 194] width 34 height 34
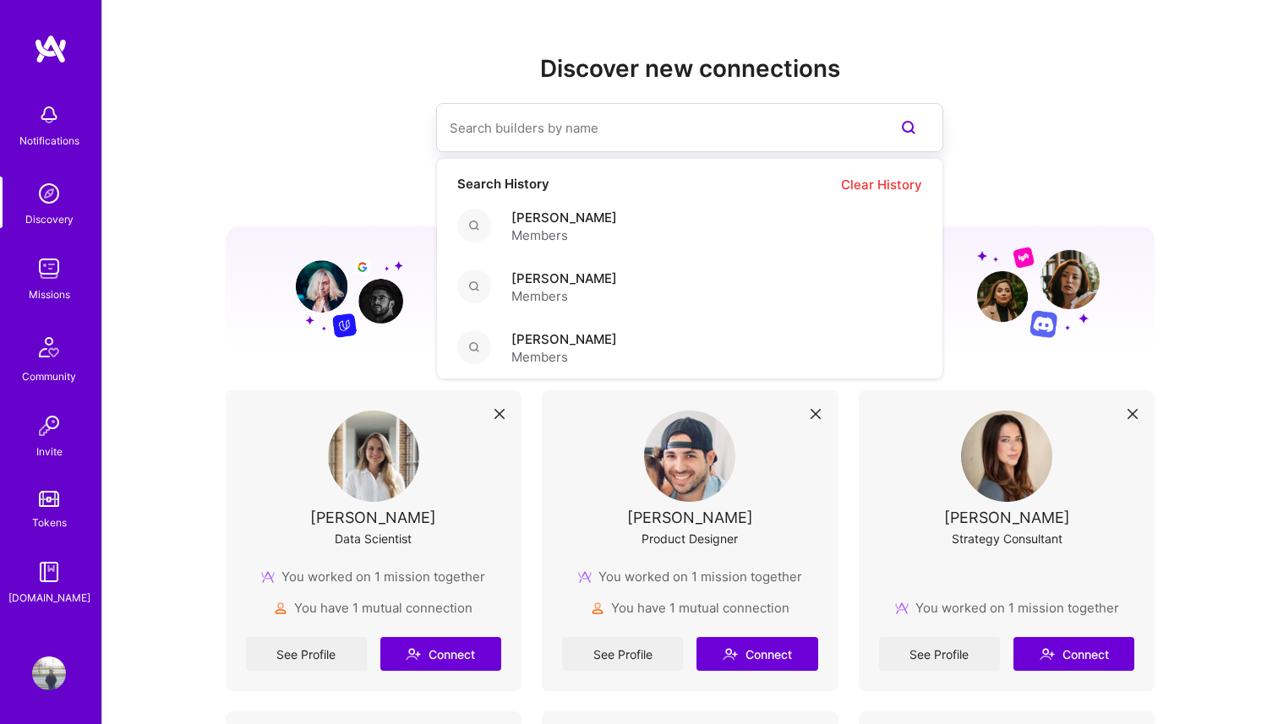
click at [662, 111] on input at bounding box center [655, 127] width 412 height 43
click at [48, 272] on img at bounding box center [49, 269] width 34 height 34
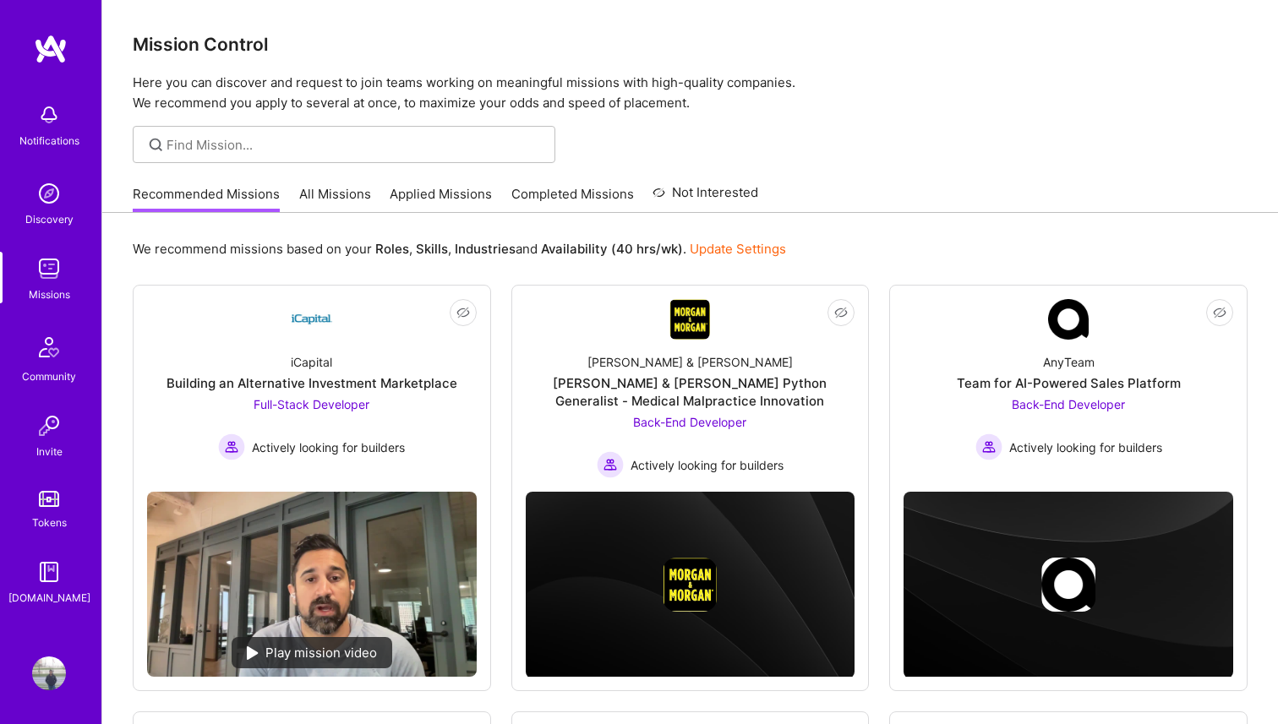
click at [539, 201] on link "Completed Missions" at bounding box center [572, 199] width 123 height 28
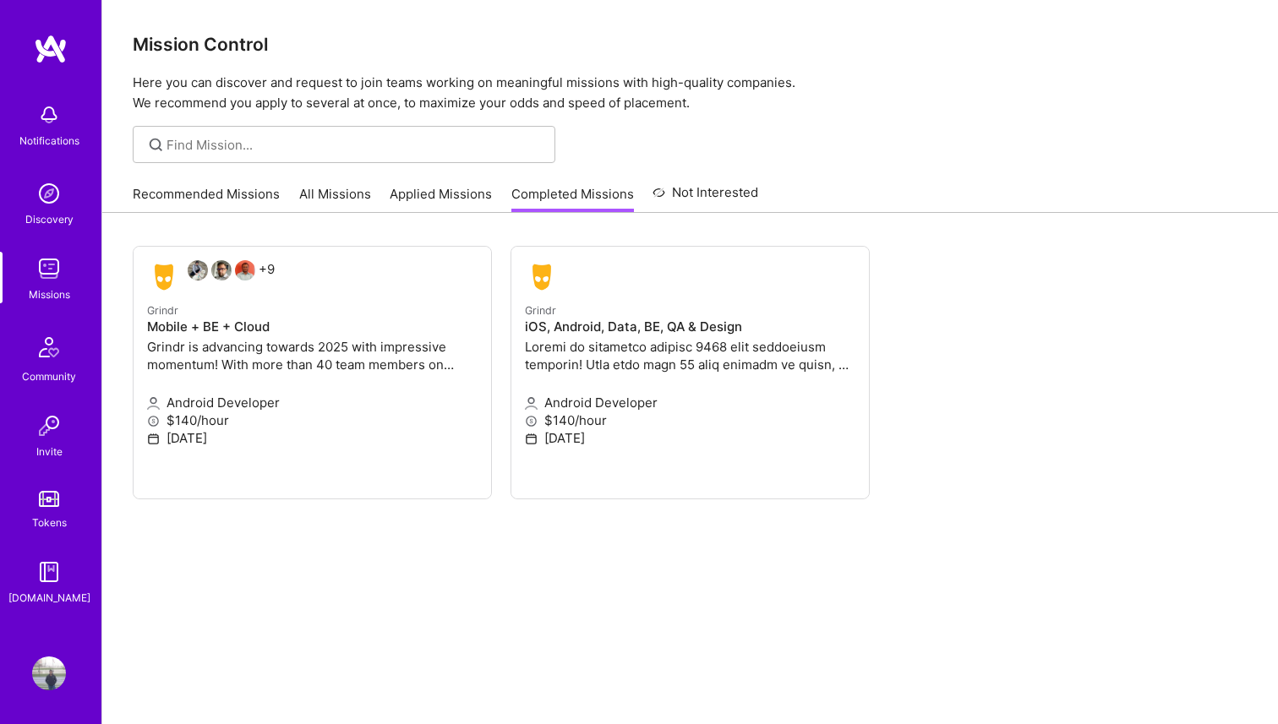
click at [682, 194] on link "Not Interested" at bounding box center [705, 198] width 106 height 30
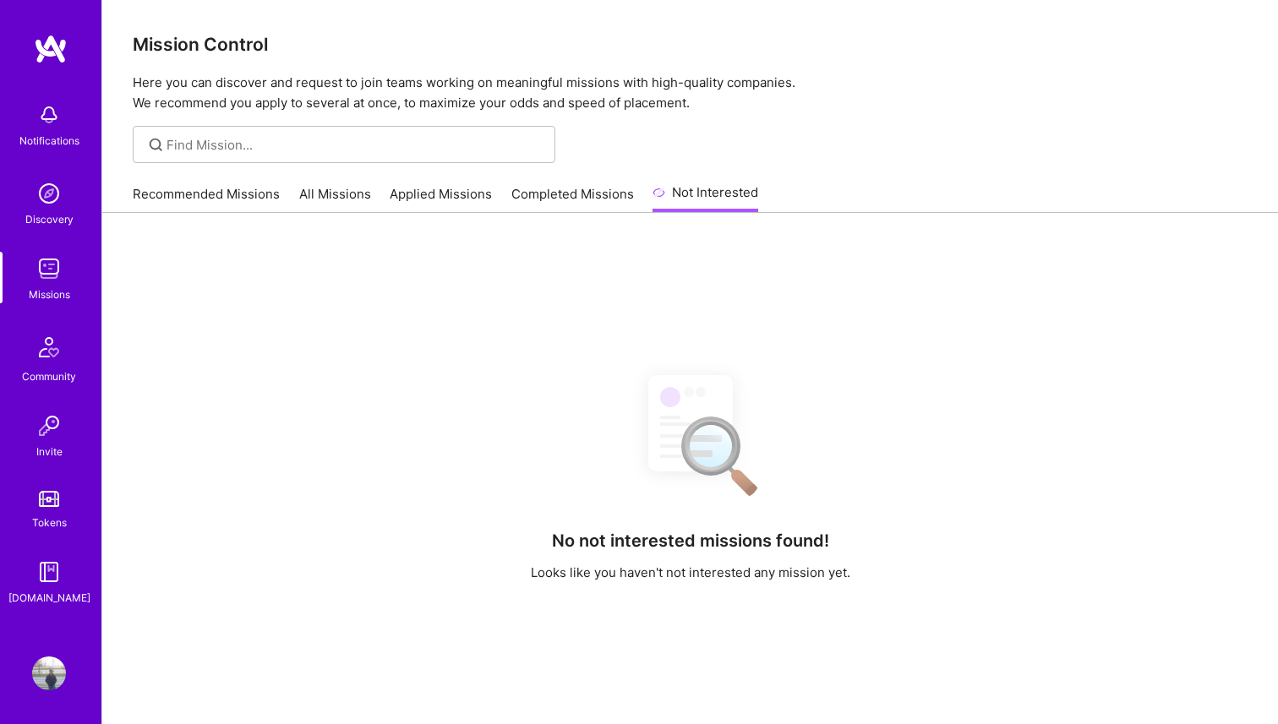
click at [629, 194] on div "Recommended Missions All Missions Applied Missions Completed Missions Not Inter…" at bounding box center [445, 194] width 625 height 36
click at [511, 193] on link "Completed Missions" at bounding box center [572, 199] width 123 height 28
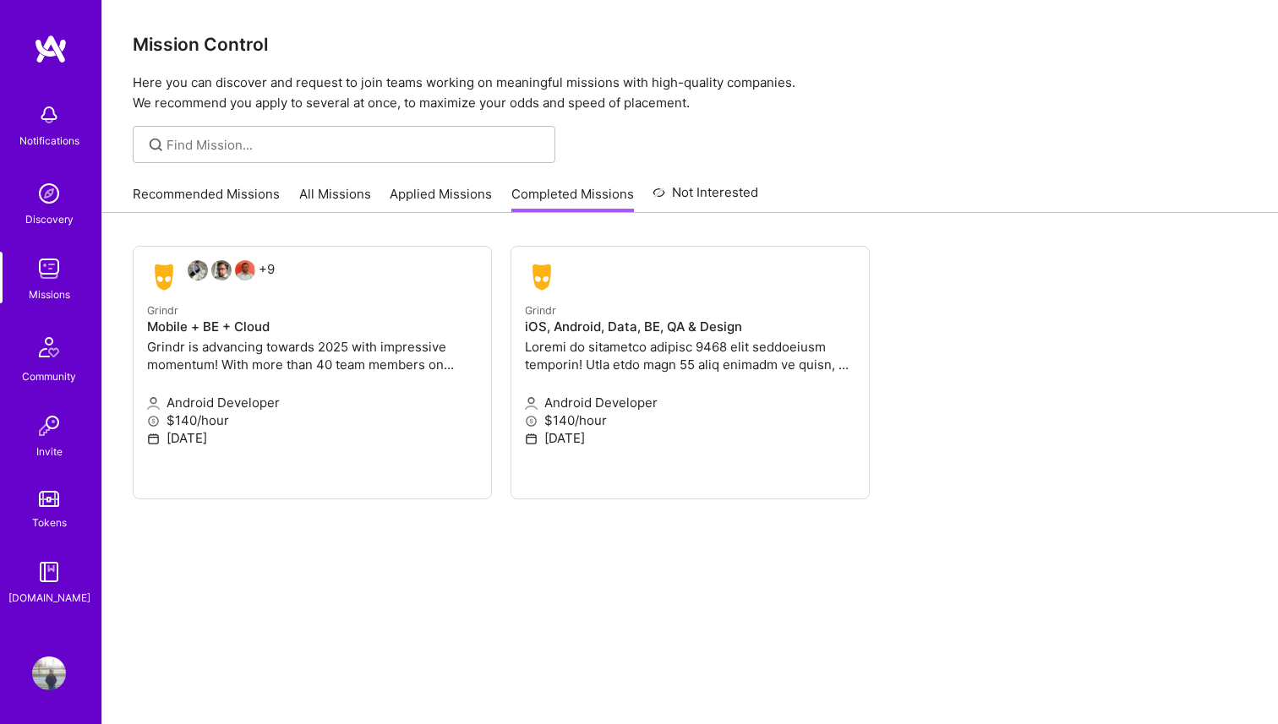
click at [462, 193] on link "Applied Missions" at bounding box center [441, 199] width 102 height 28
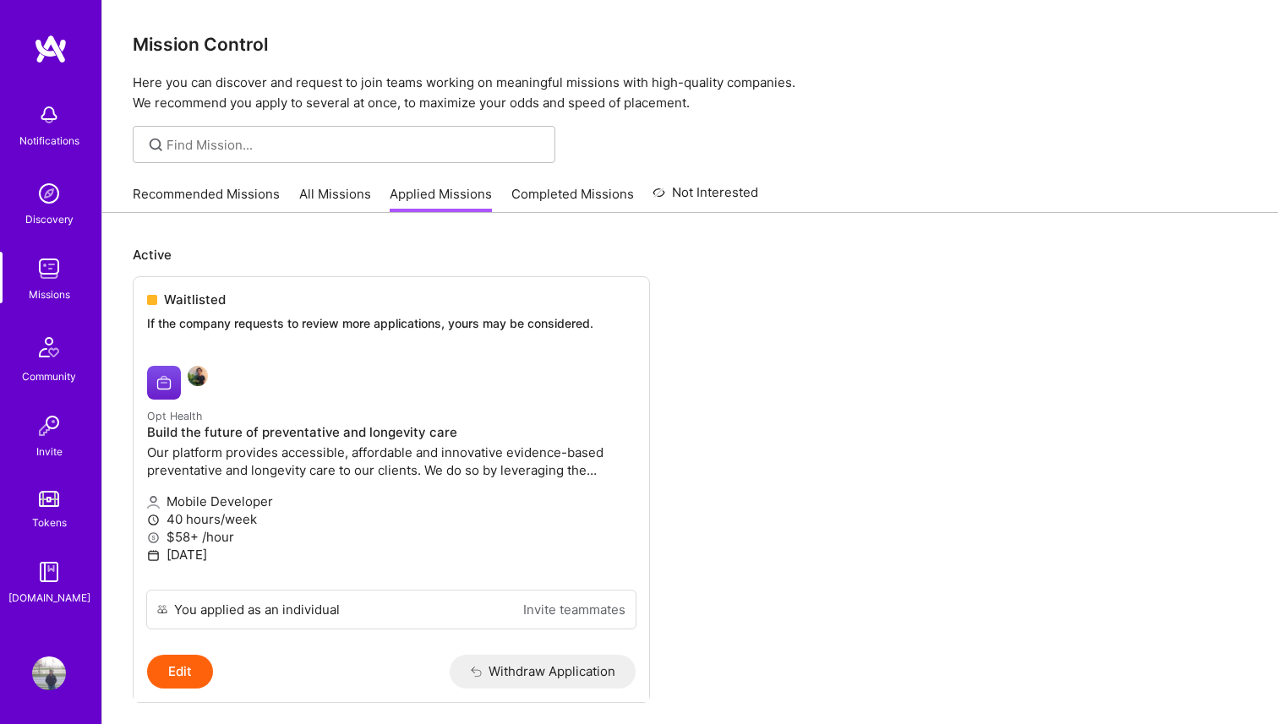
click at [462, 193] on link "Applied Missions" at bounding box center [441, 199] width 102 height 28
click at [335, 183] on div "Recommended Missions All Missions Applied Missions Completed Missions Not Inter…" at bounding box center [445, 194] width 625 height 36
click at [335, 188] on link "All Missions" at bounding box center [335, 199] width 72 height 28
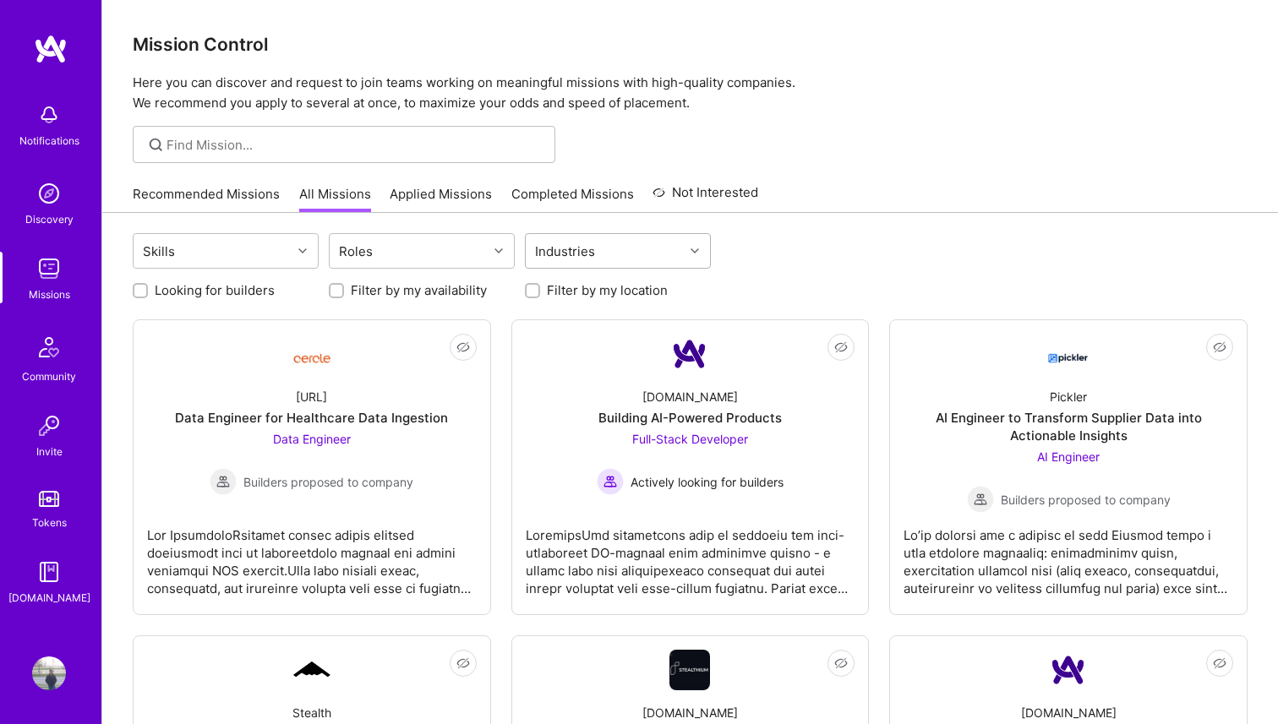
click at [588, 262] on div "Industries" at bounding box center [565, 251] width 68 height 25
click at [474, 297] on label "Filter by my availability" at bounding box center [419, 290] width 136 height 18
click at [344, 297] on input "Filter by my availability" at bounding box center [338, 292] width 12 height 12
click at [462, 287] on label "Filter by my availability" at bounding box center [419, 290] width 136 height 18
click at [346, 287] on input "Filter by my availability" at bounding box center [337, 291] width 15 height 15
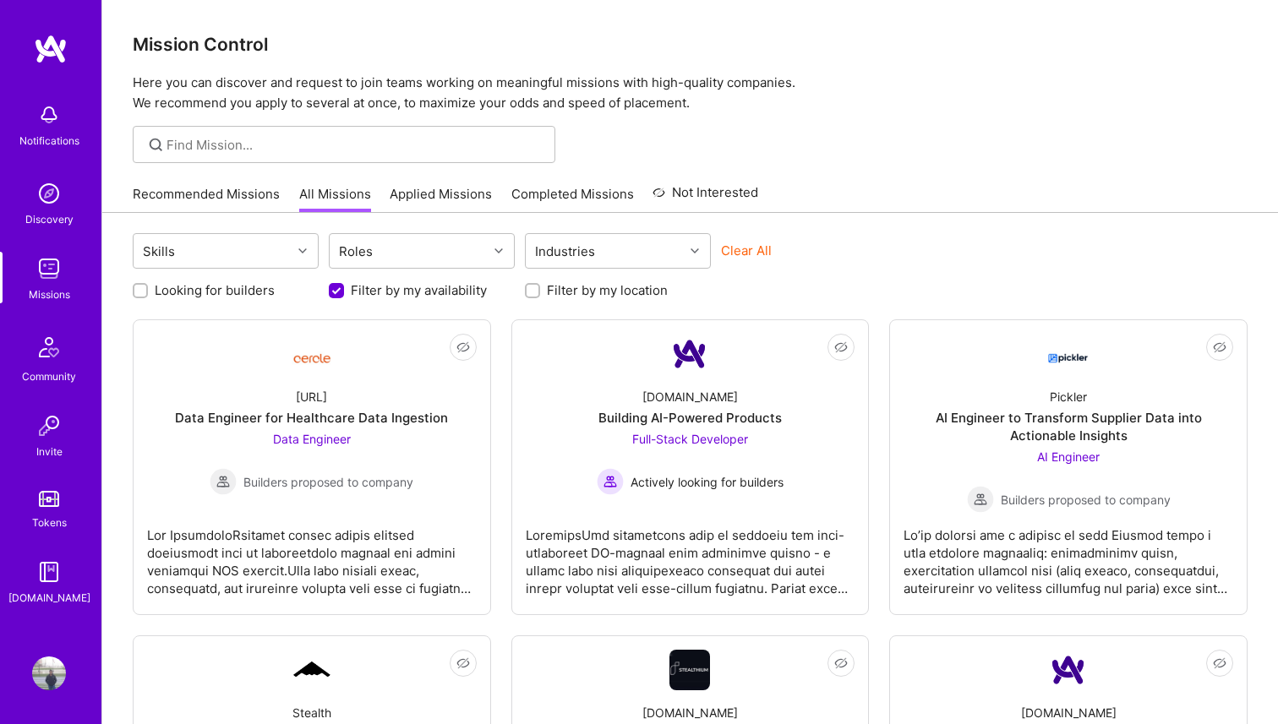
checkbox input "false"
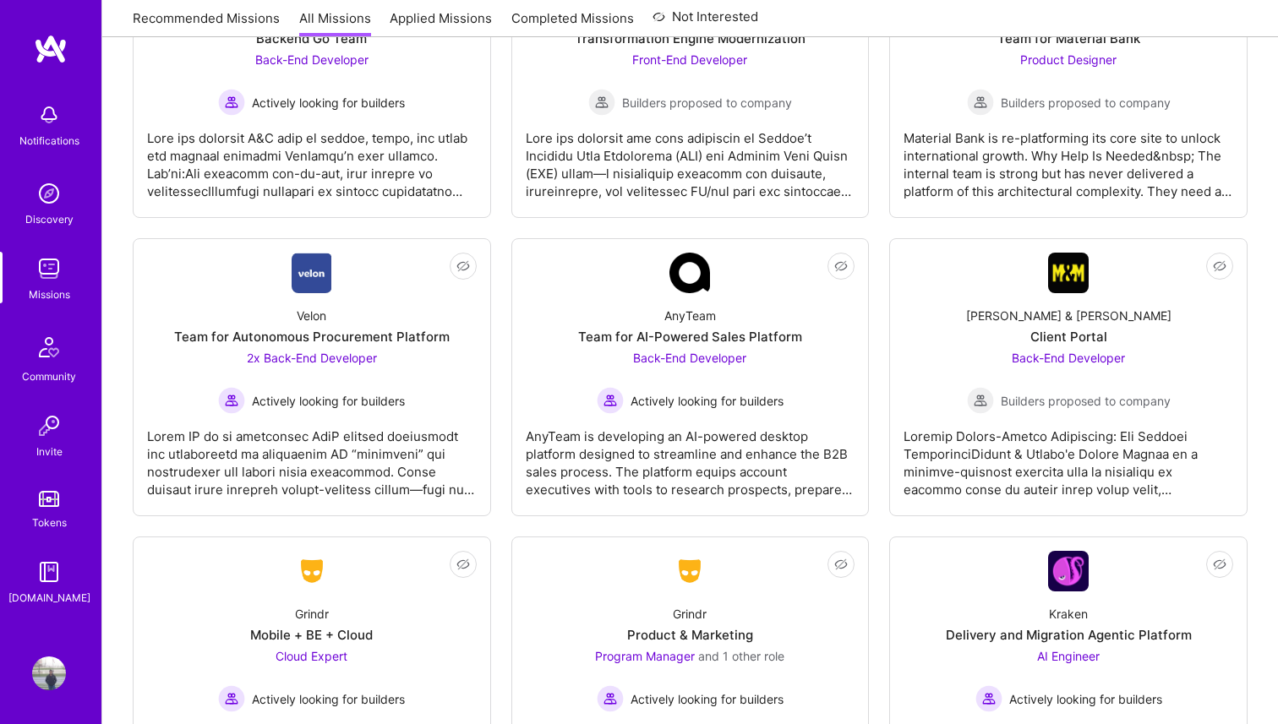
scroll to position [4565, 0]
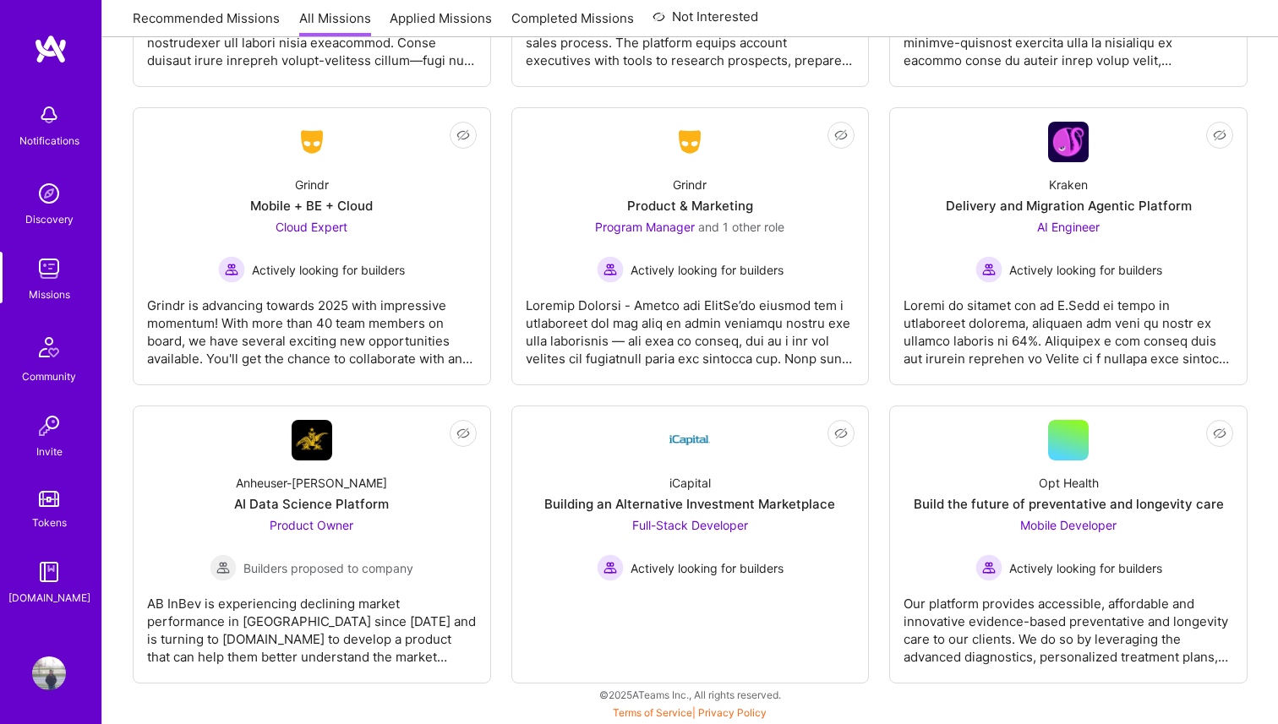
click at [57, 210] on div "Discovery" at bounding box center [49, 219] width 48 height 18
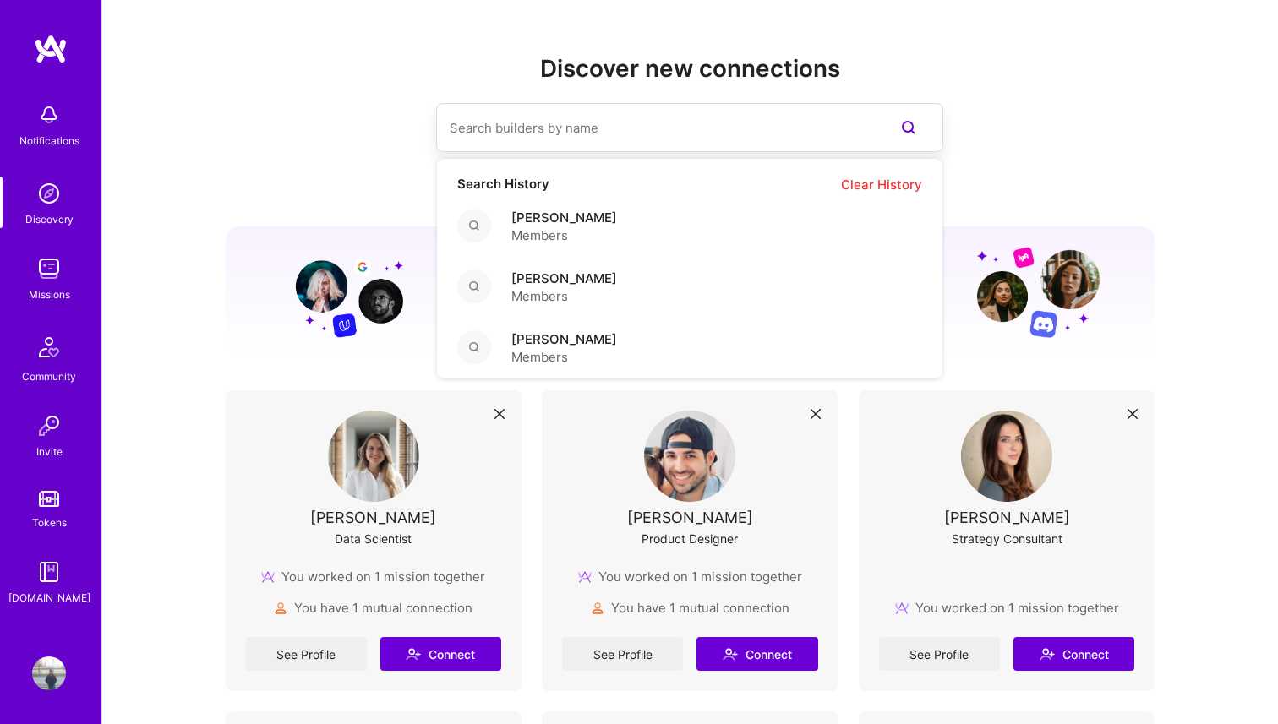
click at [553, 135] on input at bounding box center [655, 127] width 412 height 43
